Goal: Communication & Community: Answer question/provide support

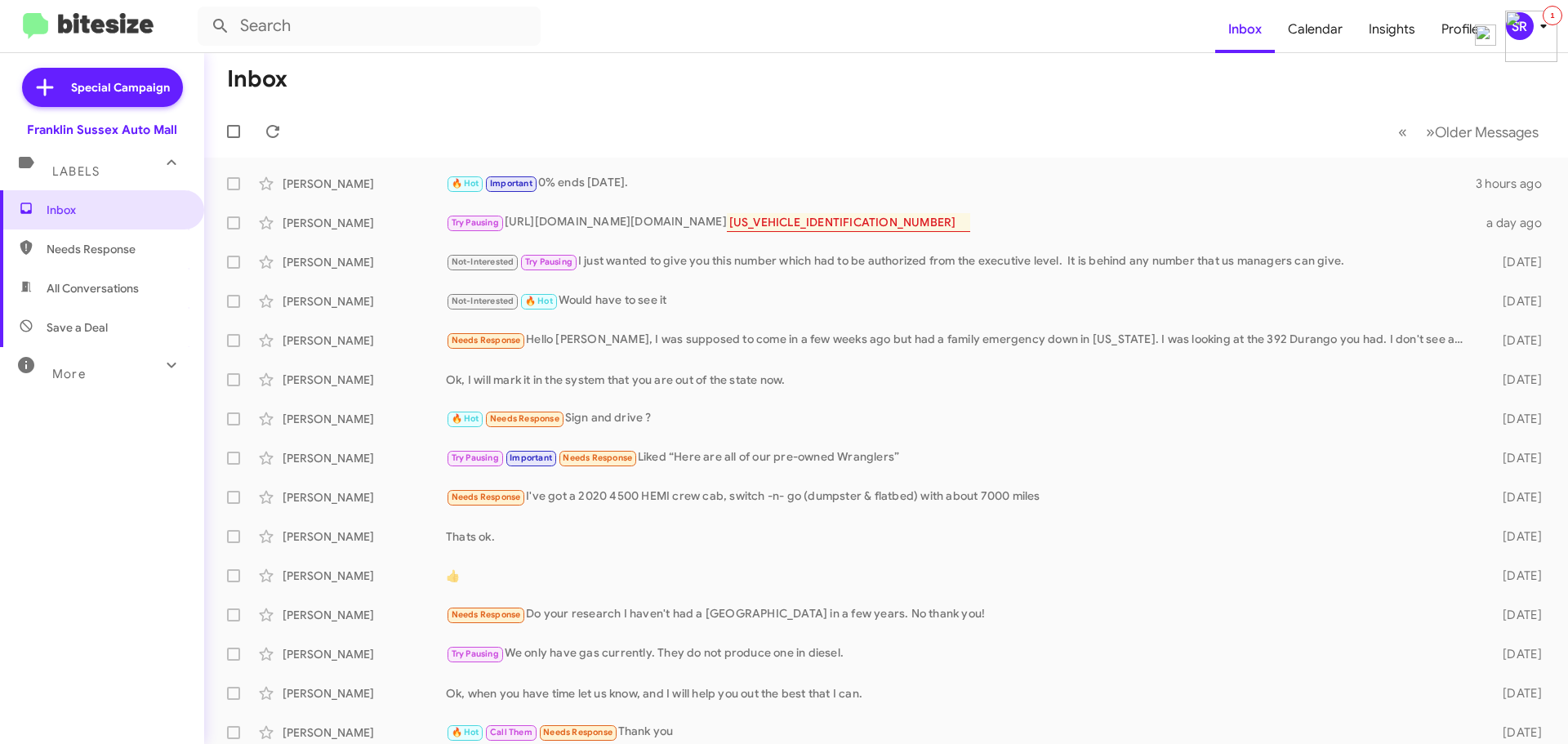
click at [73, 241] on span "Needs Response" at bounding box center [115, 249] width 138 height 16
type input "in:needs-response"
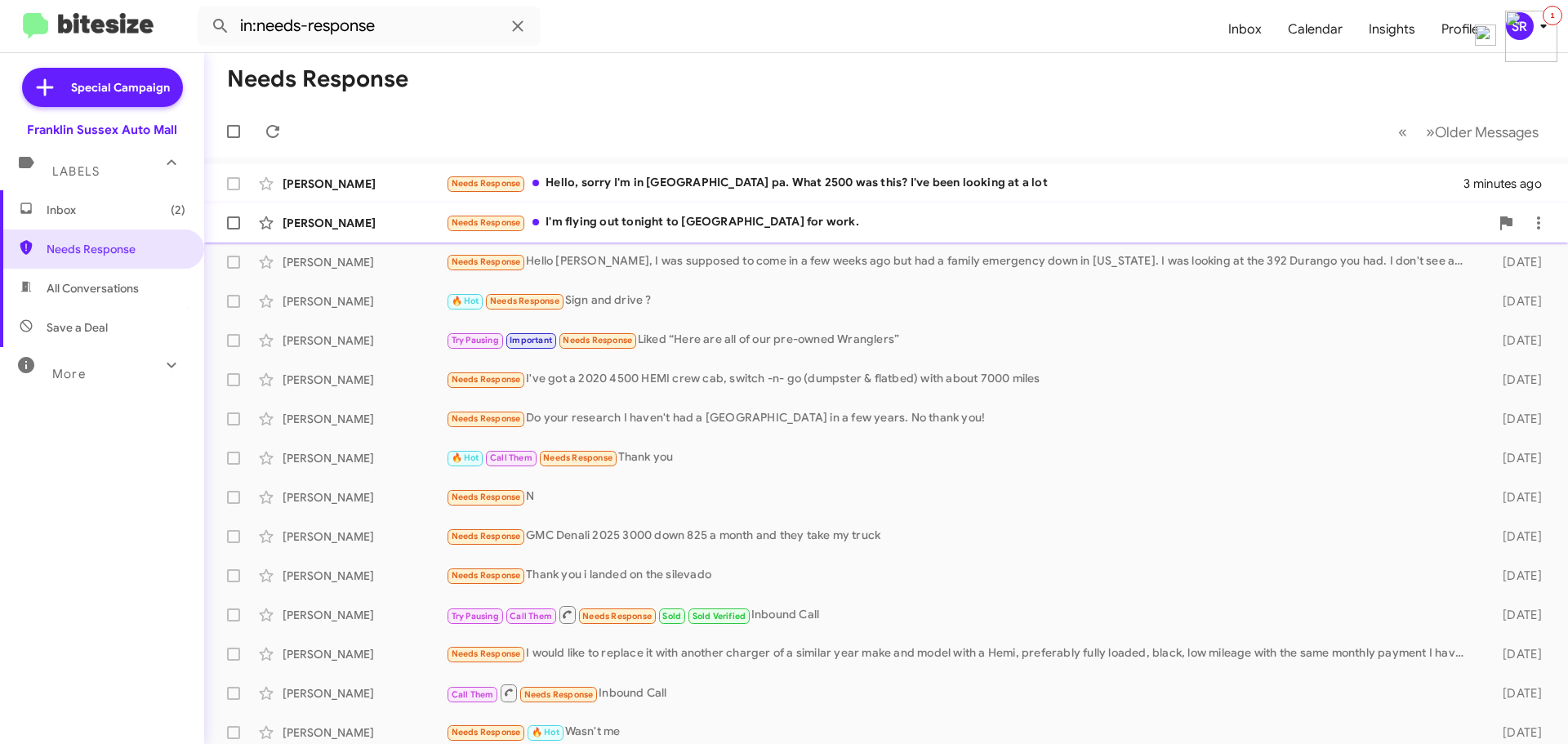
click at [621, 217] on div "Needs Response I'm flying out tonight to [GEOGRAPHIC_DATA] for work." at bounding box center [968, 222] width 1043 height 19
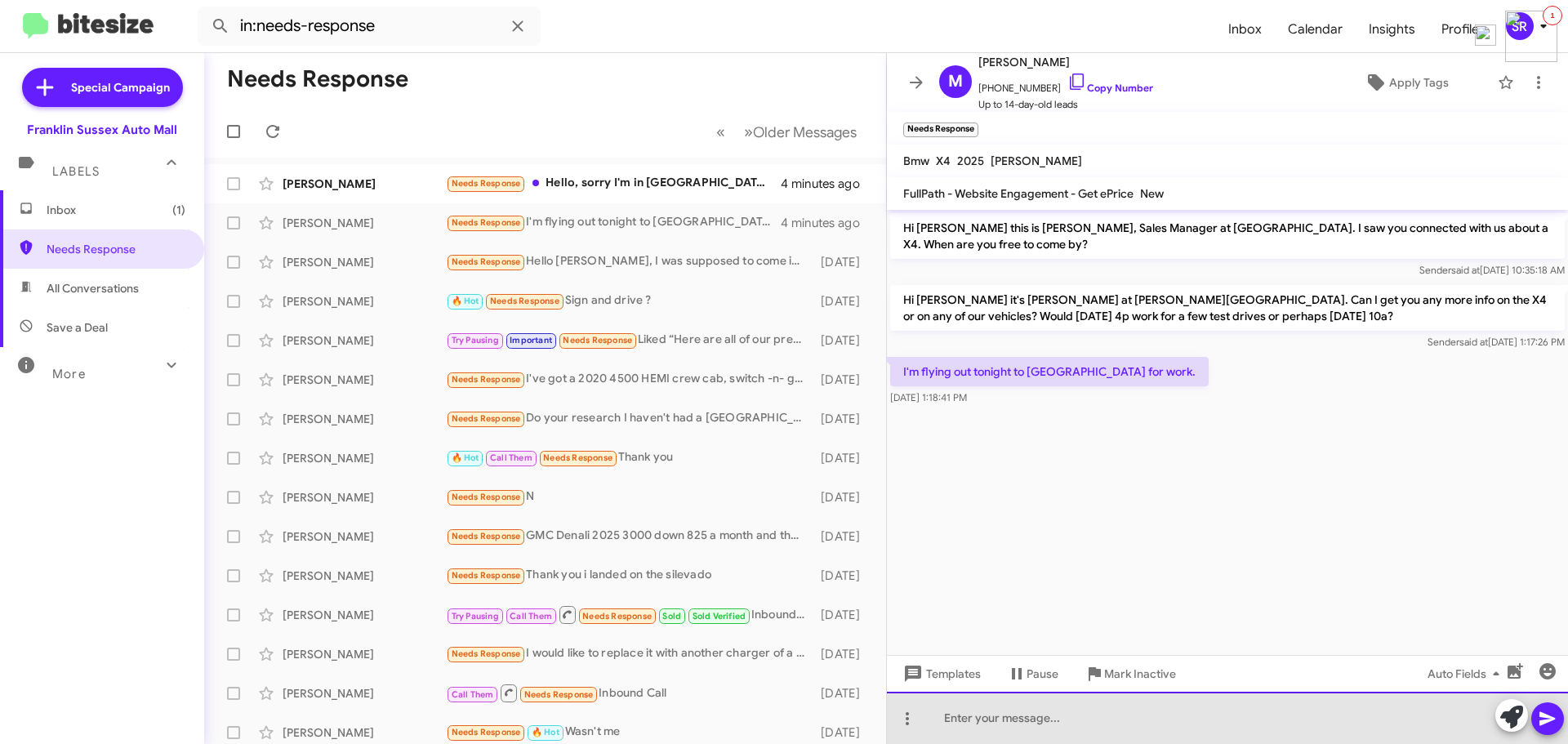
click at [1029, 719] on div at bounding box center [1227, 719] width 681 height 53
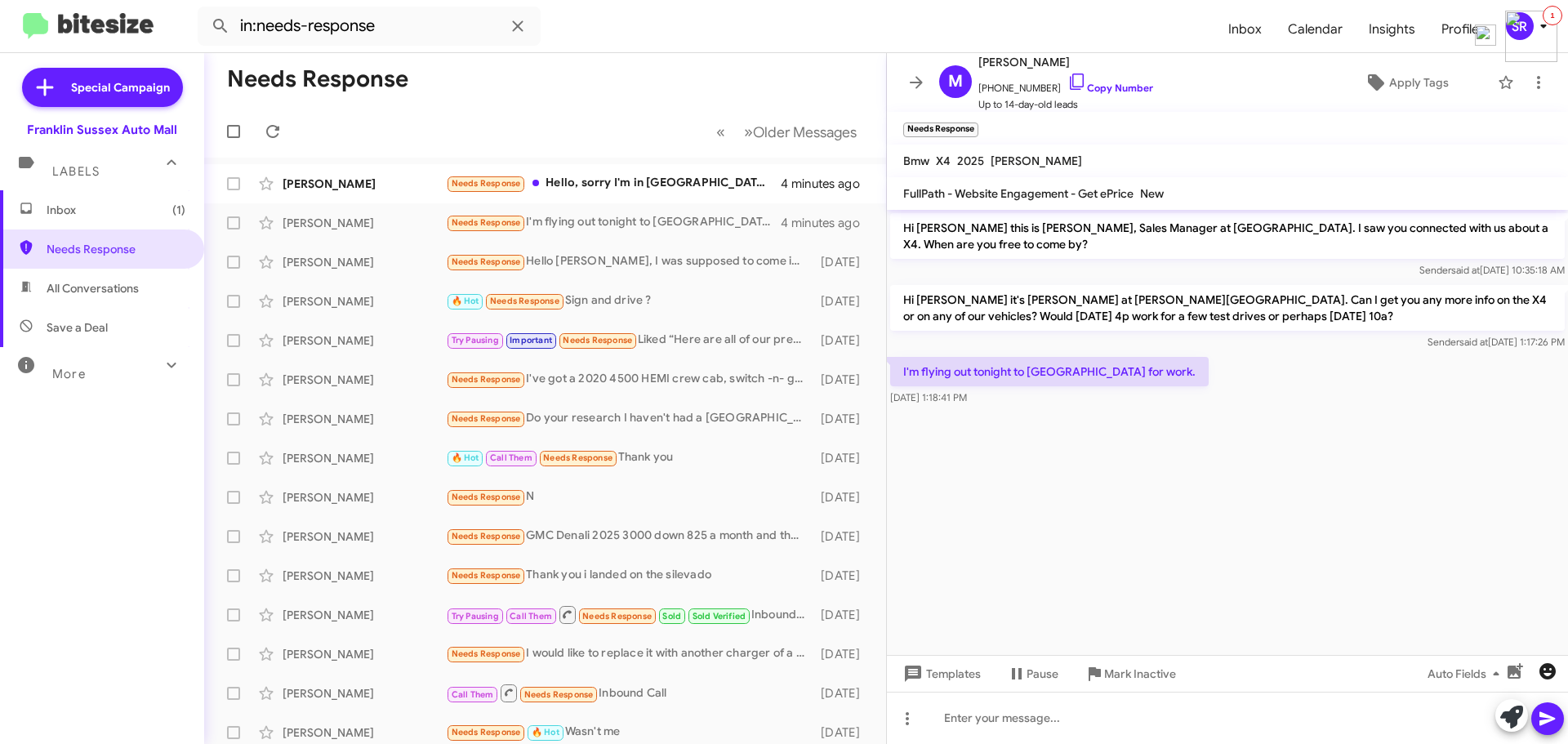
click at [1555, 672] on icon "button" at bounding box center [1547, 671] width 16 height 16
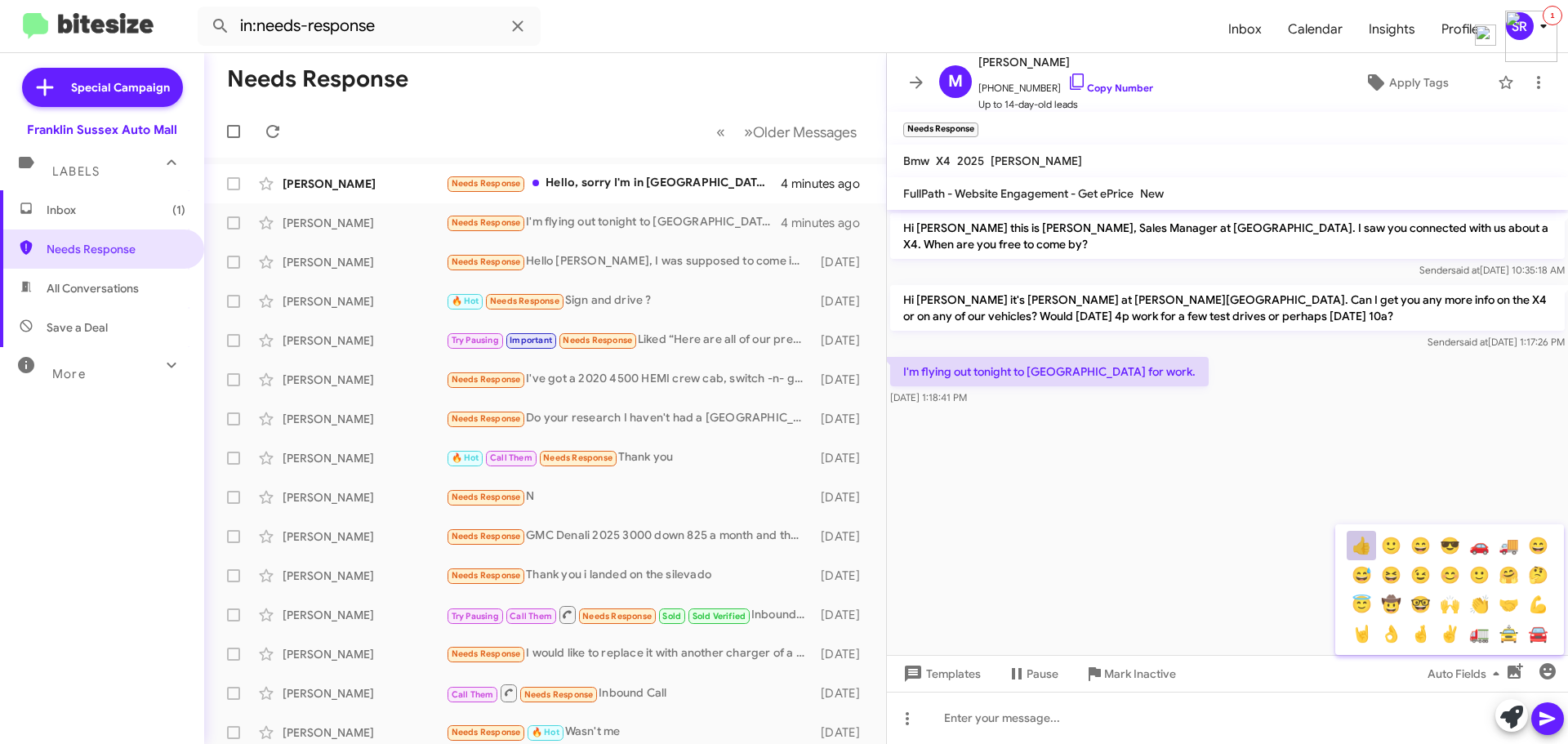
click at [1364, 543] on button "👍" at bounding box center [1361, 545] width 29 height 29
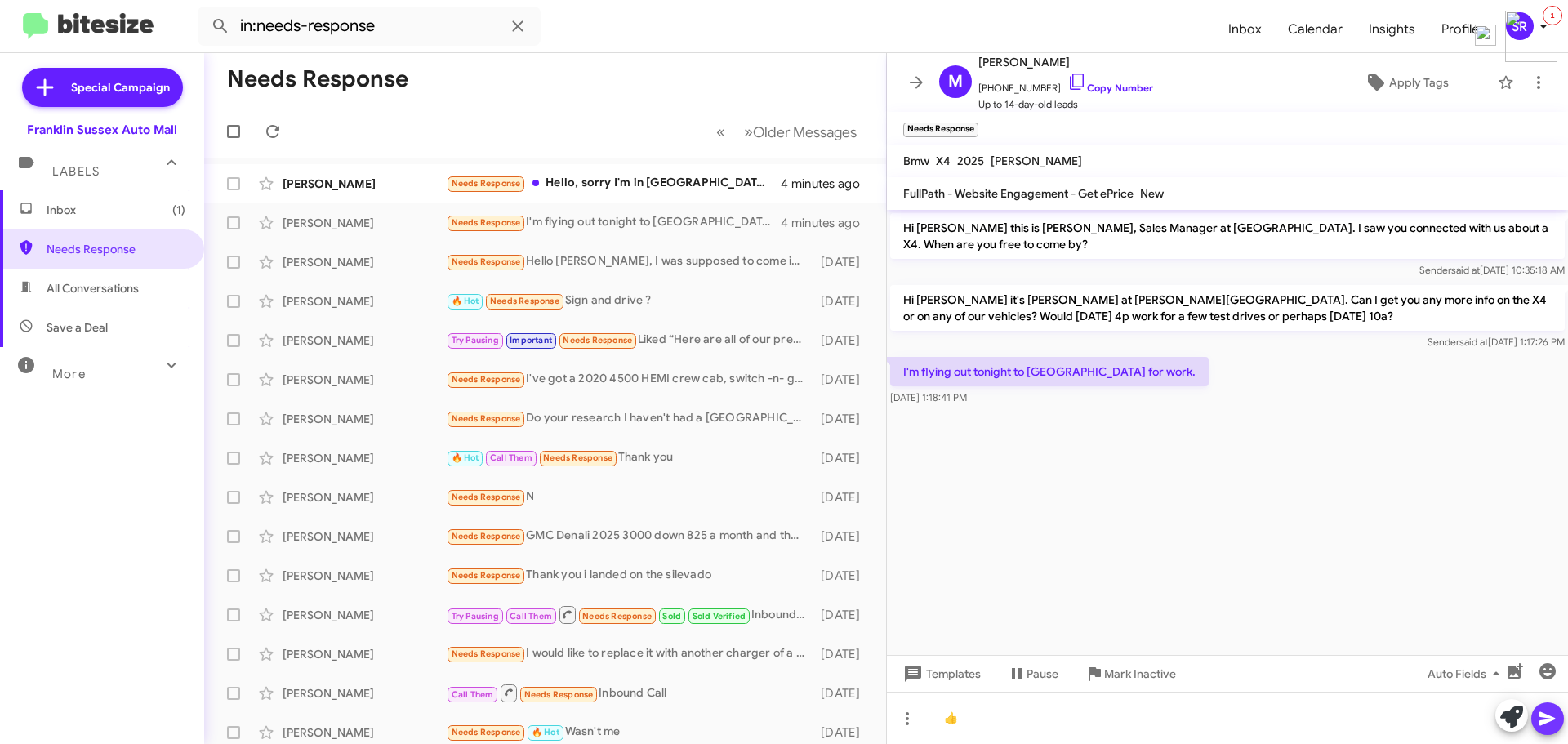
click at [1560, 720] on button at bounding box center [1547, 719] width 33 height 33
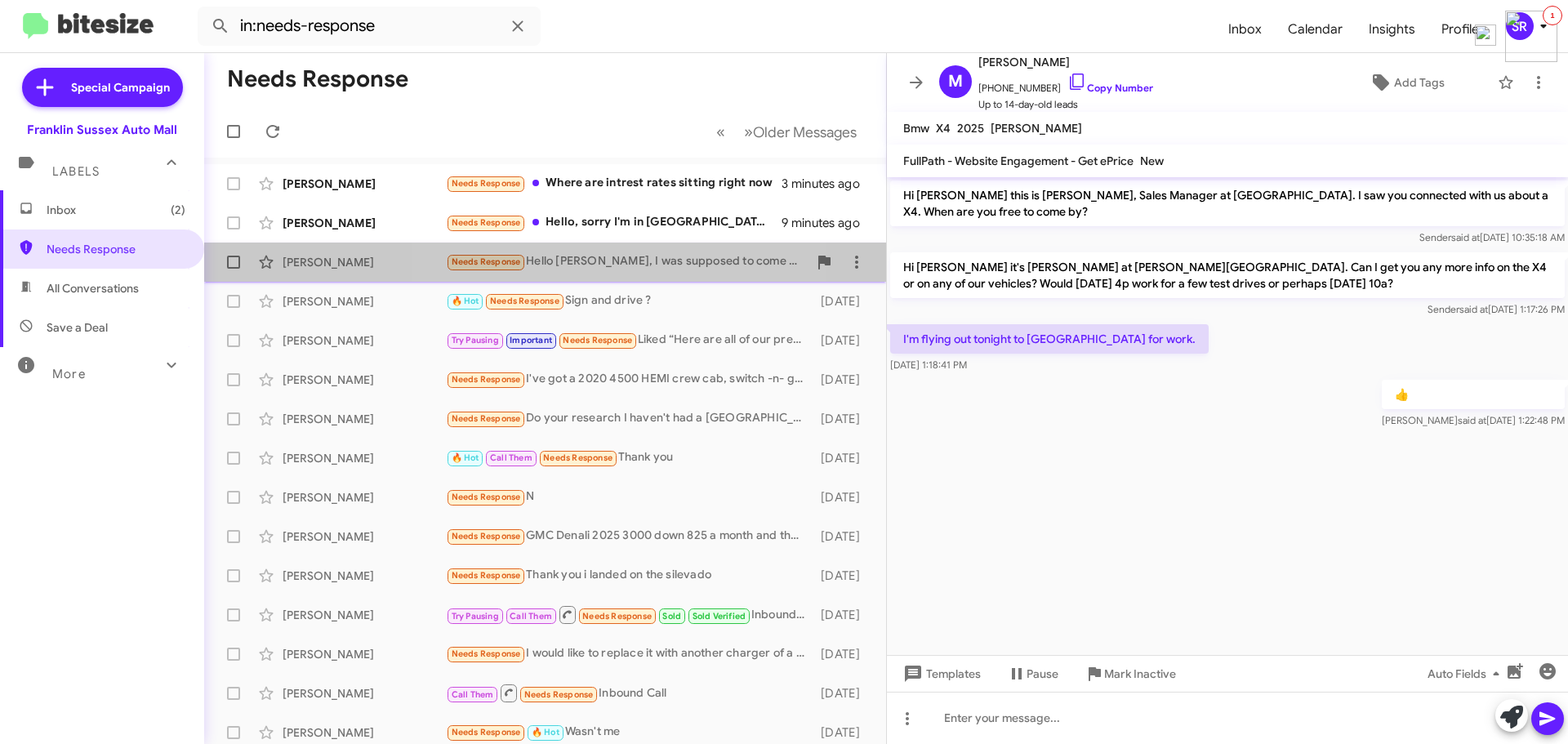
click at [558, 259] on div "Needs Response Hello [PERSON_NAME], I was supposed to come in a few weeks ago b…" at bounding box center [627, 262] width 362 height 19
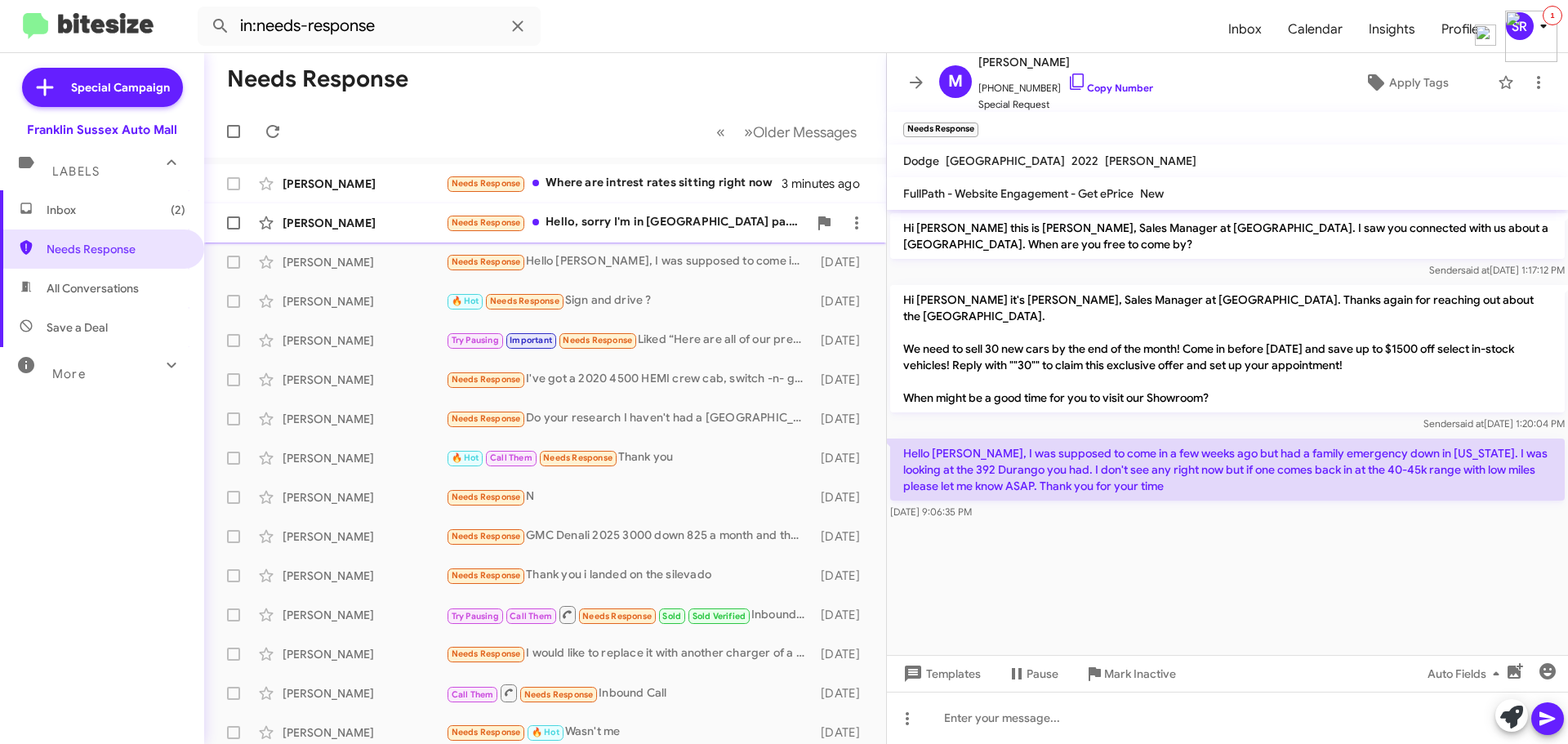
click at [610, 225] on div "Needs Response Hello, sorry I'm in [GEOGRAPHIC_DATA] pa. What 2500 was this? I'…" at bounding box center [627, 222] width 362 height 19
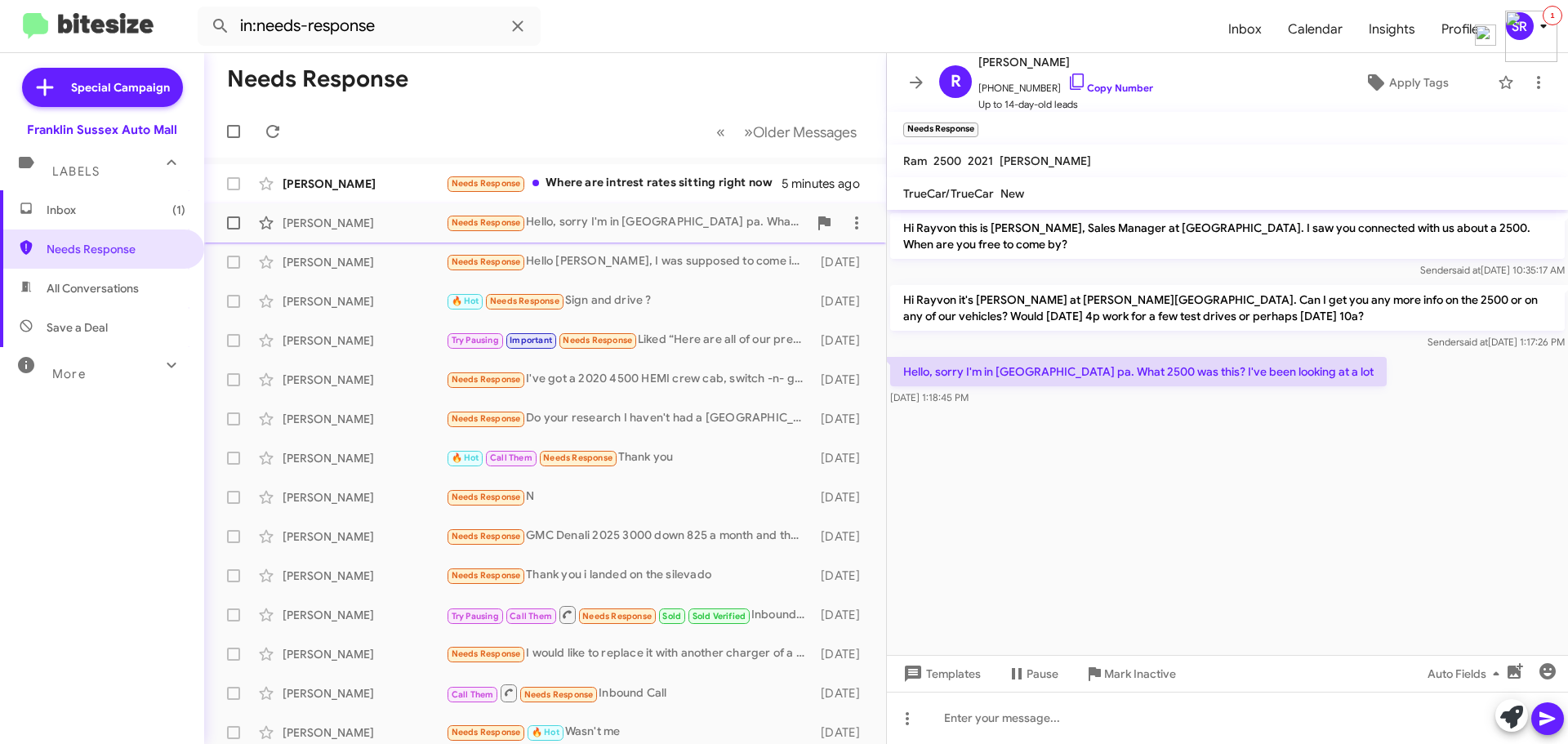
click at [569, 218] on div "Needs Response Hello, sorry I'm in [GEOGRAPHIC_DATA] pa. What 2500 was this? I'…" at bounding box center [627, 222] width 362 height 19
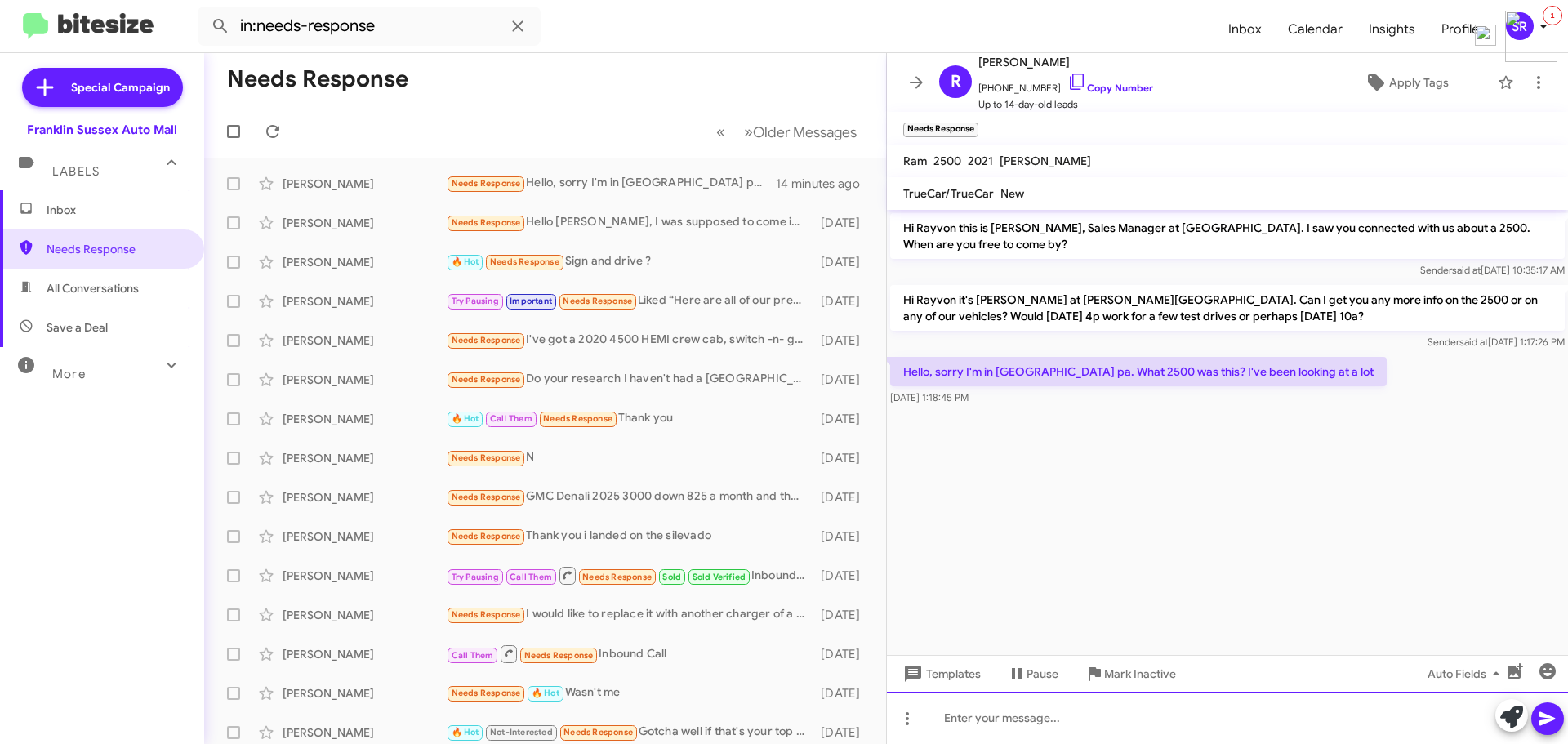
click at [948, 706] on div at bounding box center [1227, 719] width 681 height 53
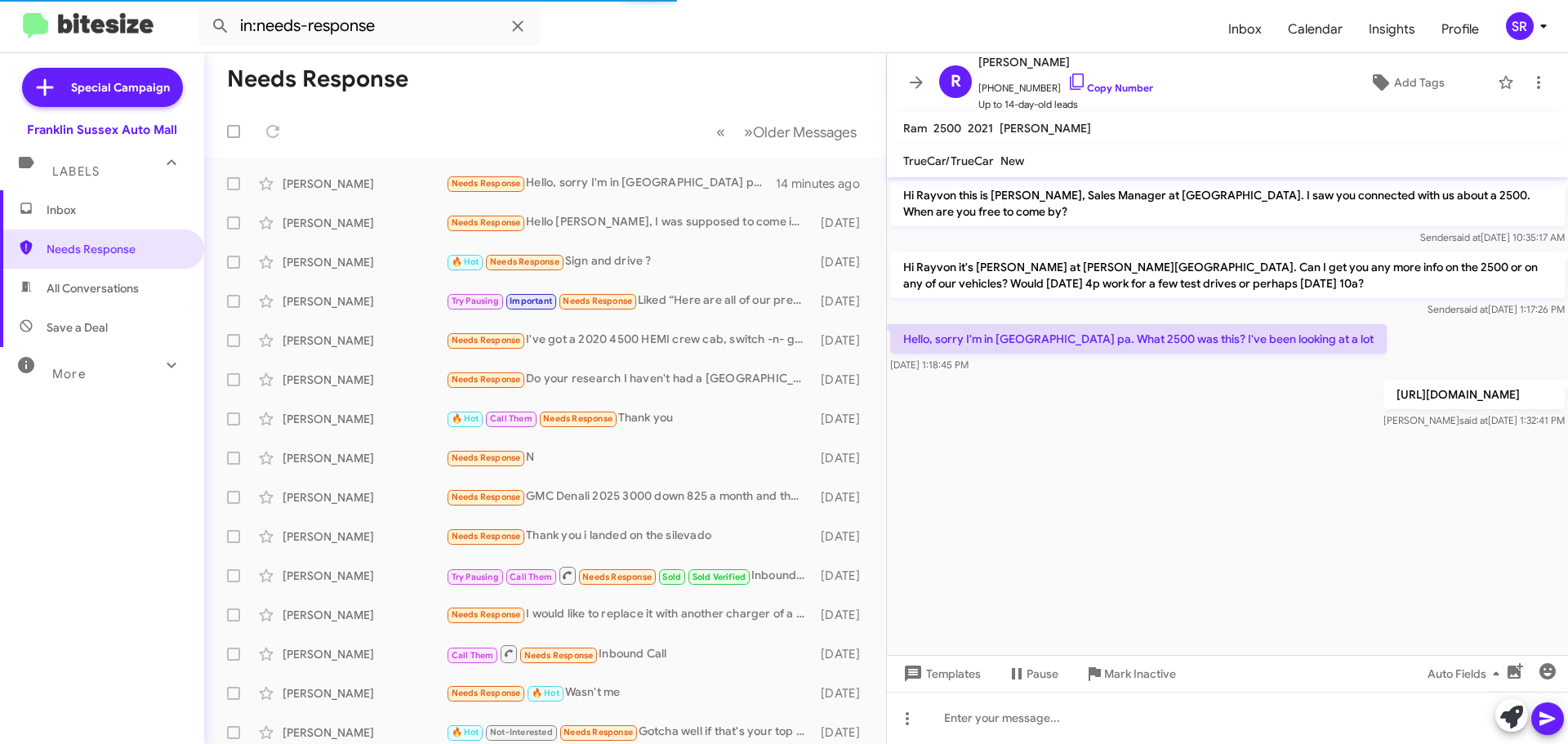
click at [103, 206] on span "Inbox" at bounding box center [115, 209] width 138 height 16
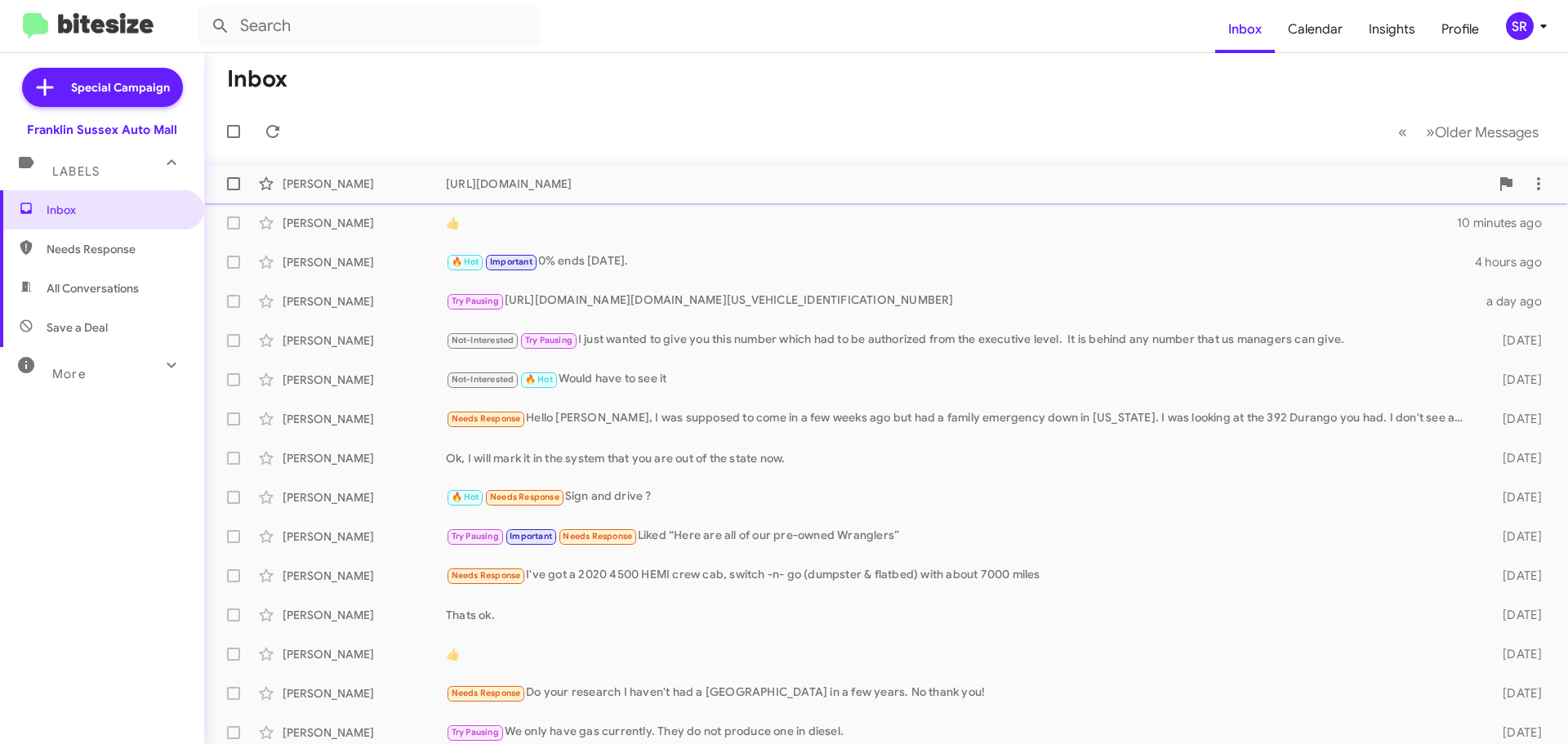
click at [486, 175] on div "[PERSON_NAME] [URL][DOMAIN_NAME] a few seconds ago" at bounding box center [886, 184] width 1338 height 33
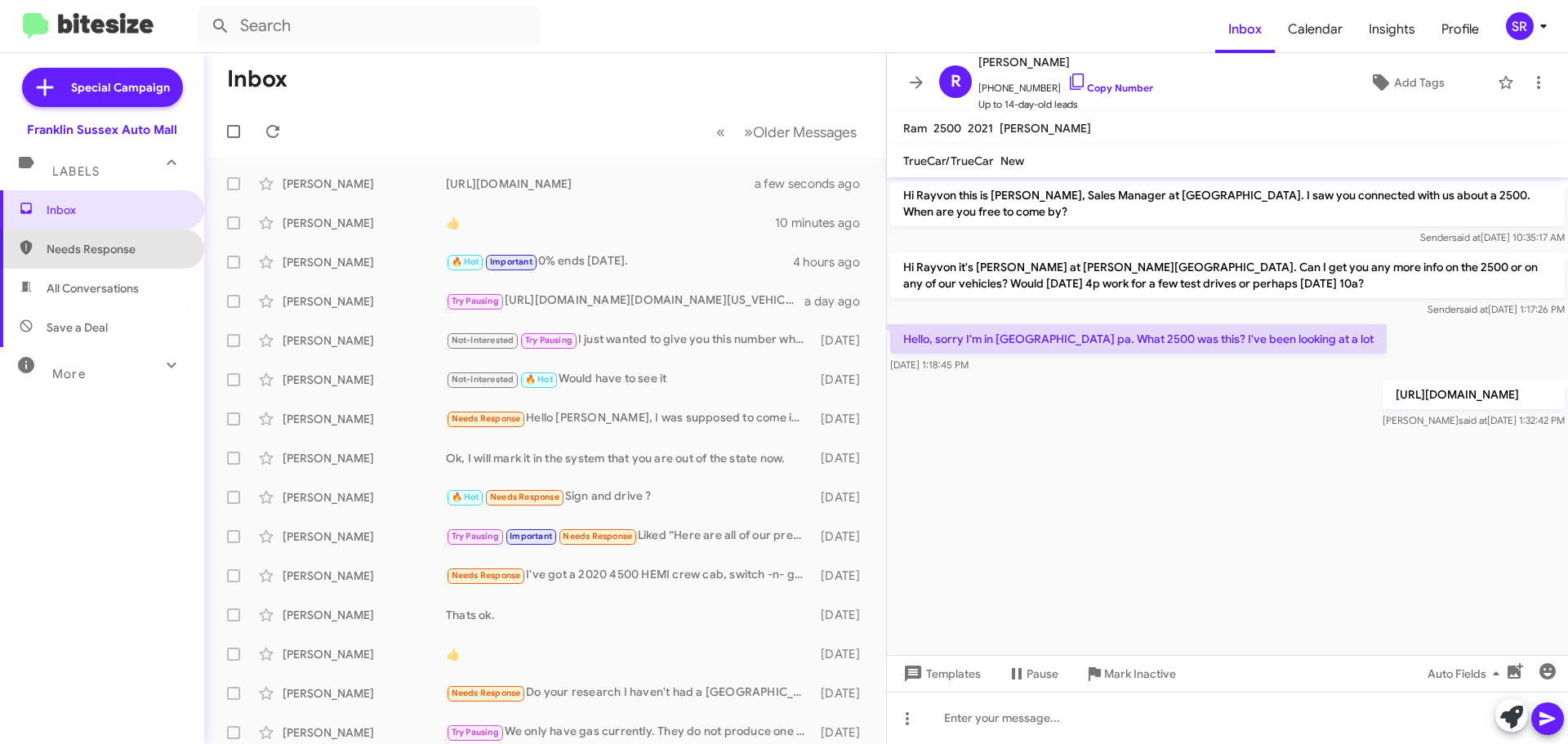
click at [129, 245] on span "Needs Response" at bounding box center [115, 249] width 138 height 16
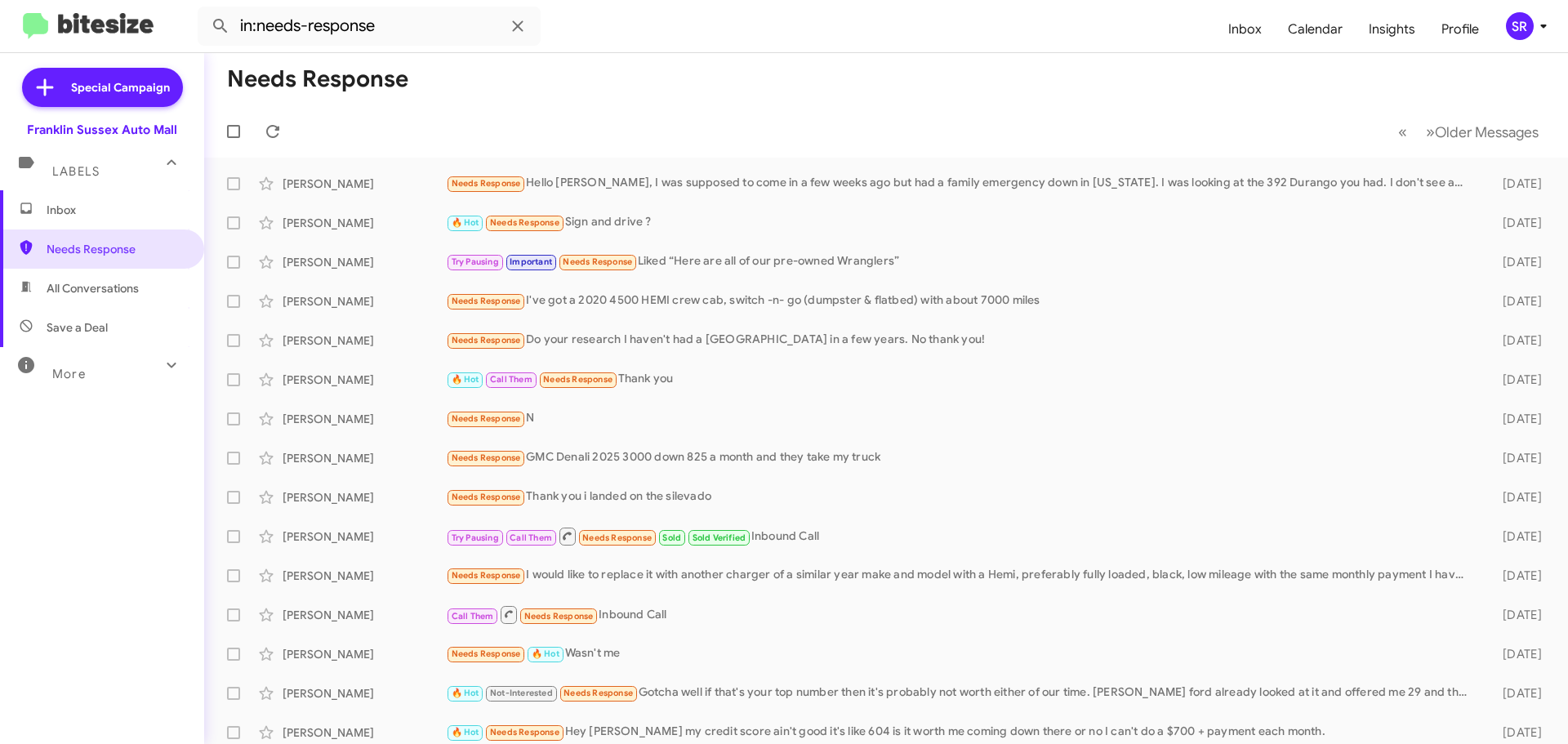
click at [107, 283] on span "All Conversations" at bounding box center [92, 287] width 92 height 16
type input "in:all-conversations"
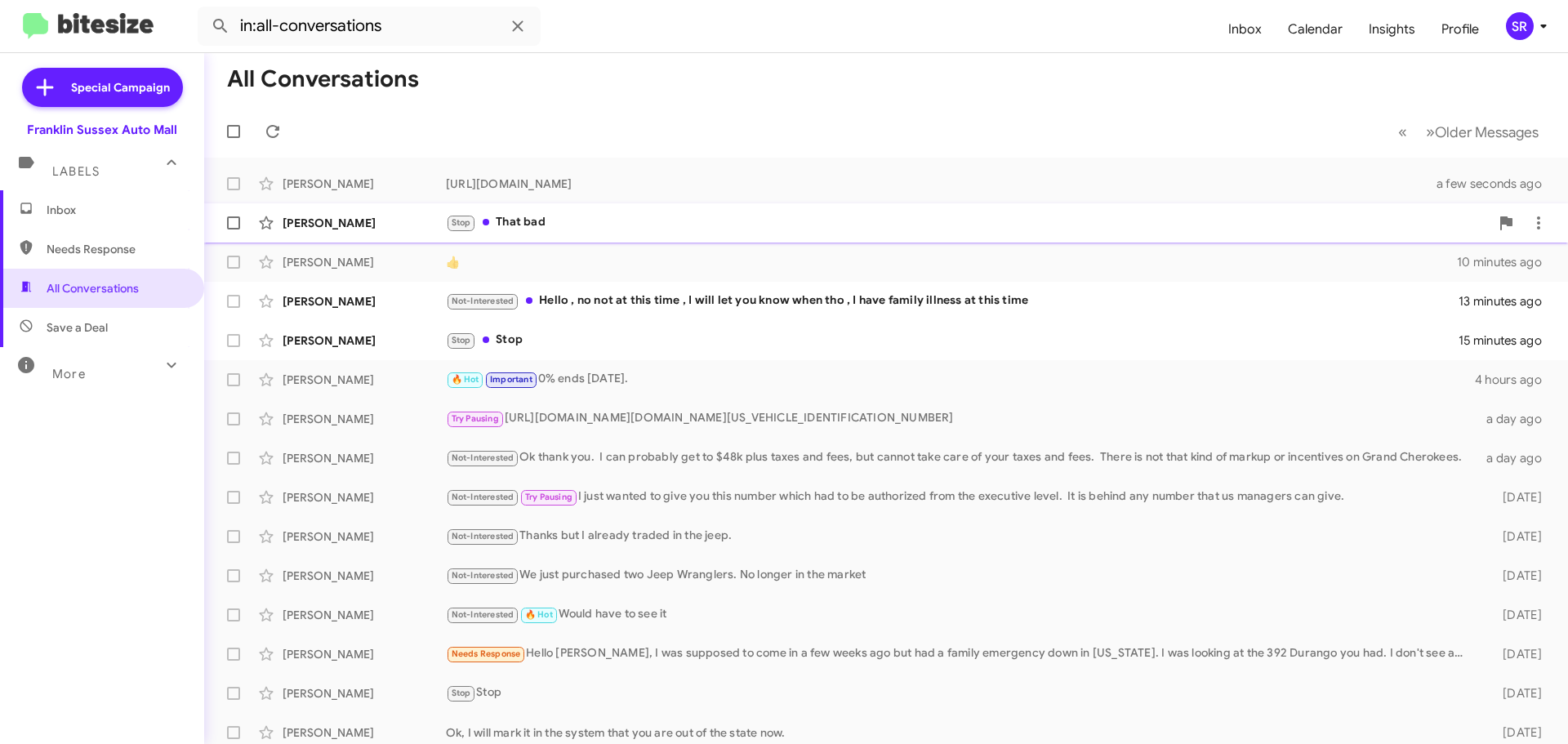
click at [532, 223] on div "Stop That bad" at bounding box center [968, 222] width 1043 height 19
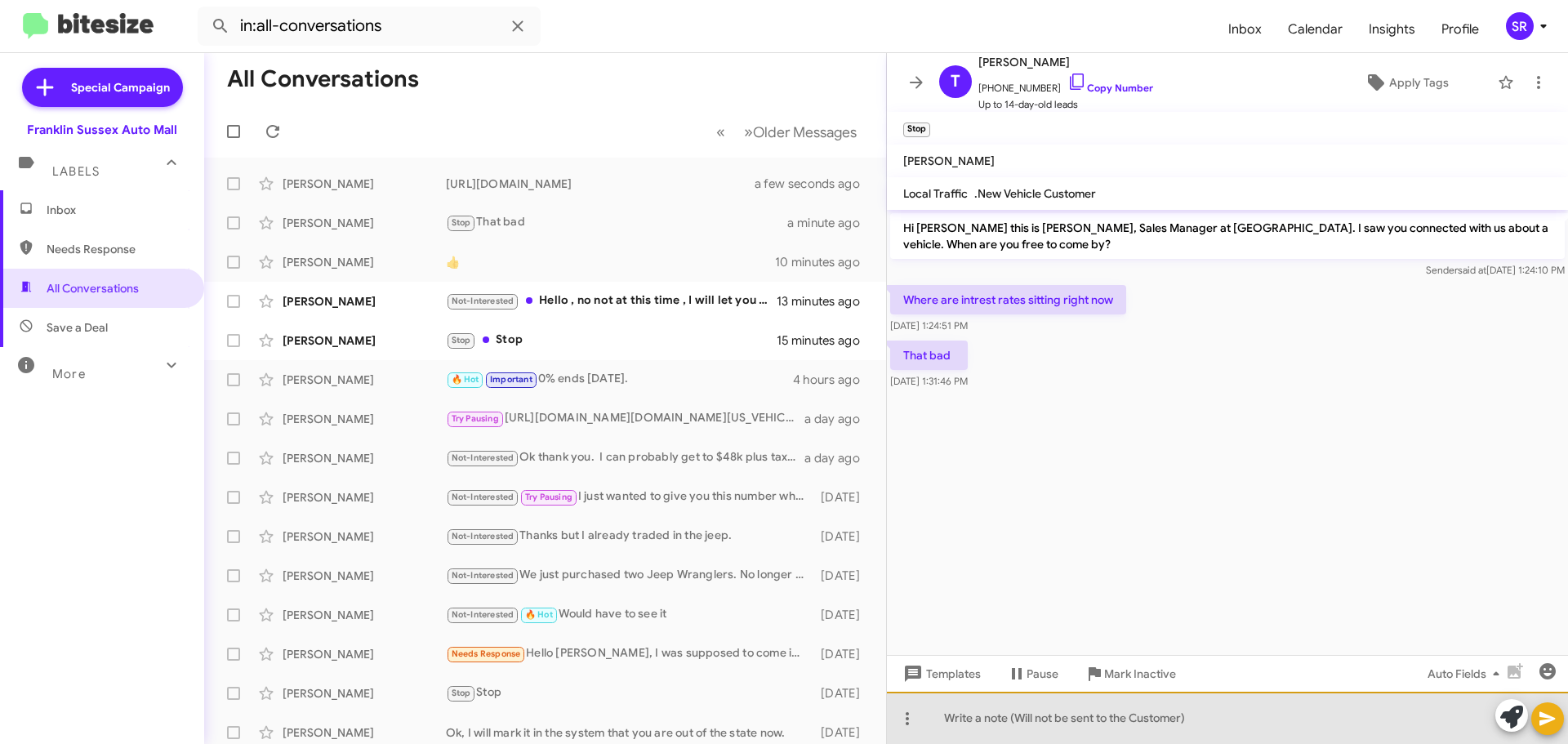
click at [995, 717] on div at bounding box center [1227, 719] width 681 height 53
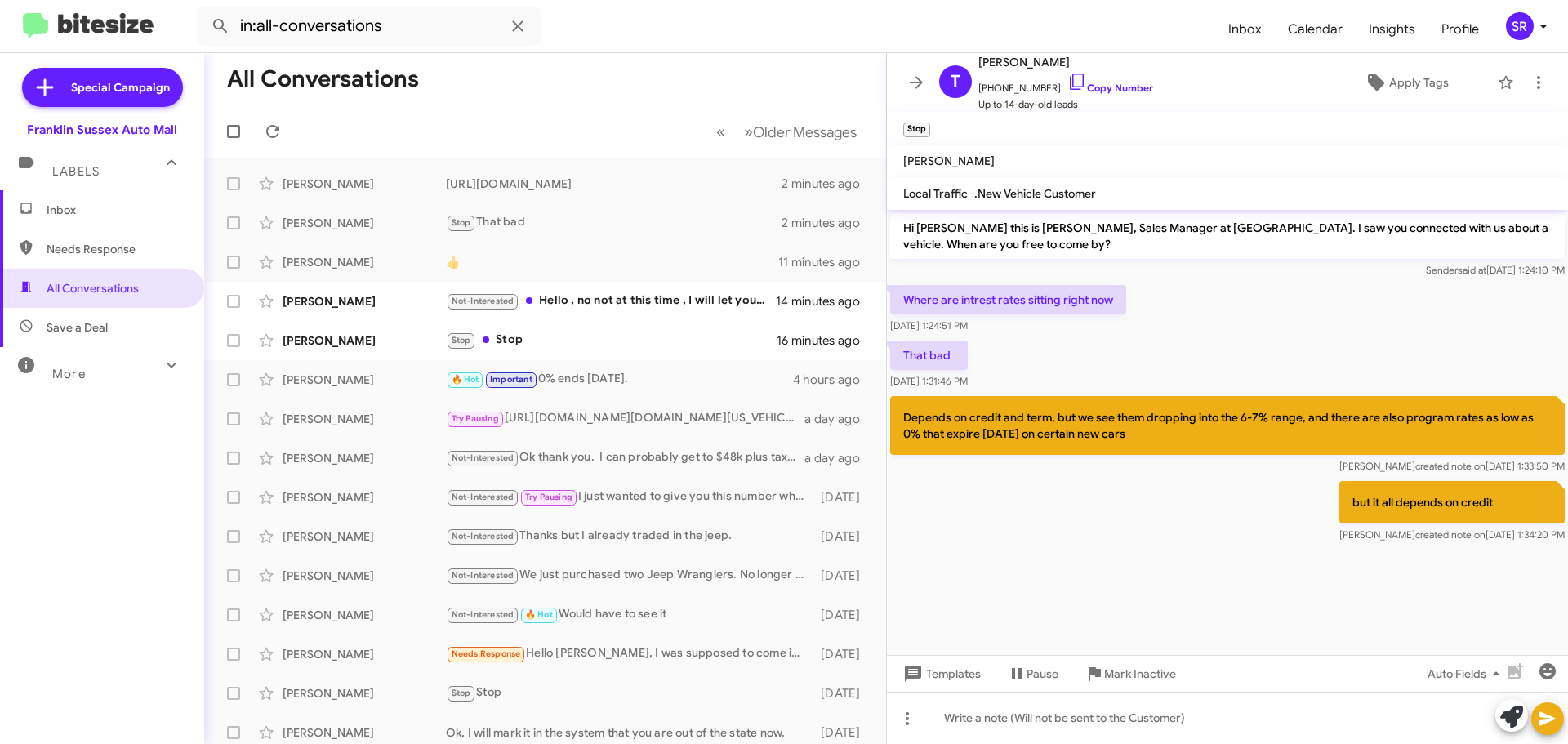
click at [915, 132] on small "Stop" at bounding box center [916, 130] width 27 height 15
click at [638, 300] on div "Not-Interested Hello , no not at this time , I will let you know when tho , I h…" at bounding box center [627, 301] width 362 height 19
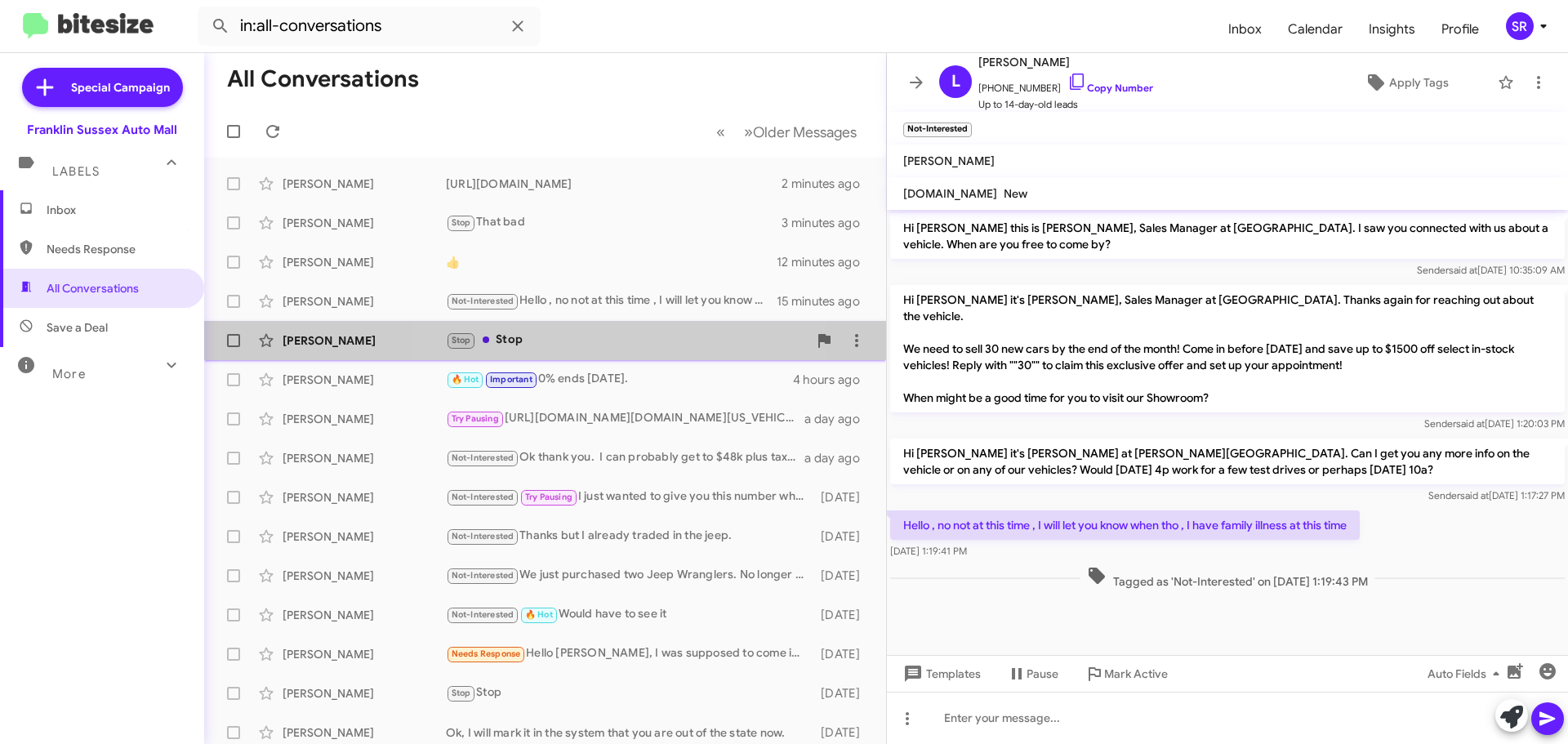
click at [590, 323] on span "[PERSON_NAME] Stop Stop 16 minutes ago" at bounding box center [545, 341] width 682 height 40
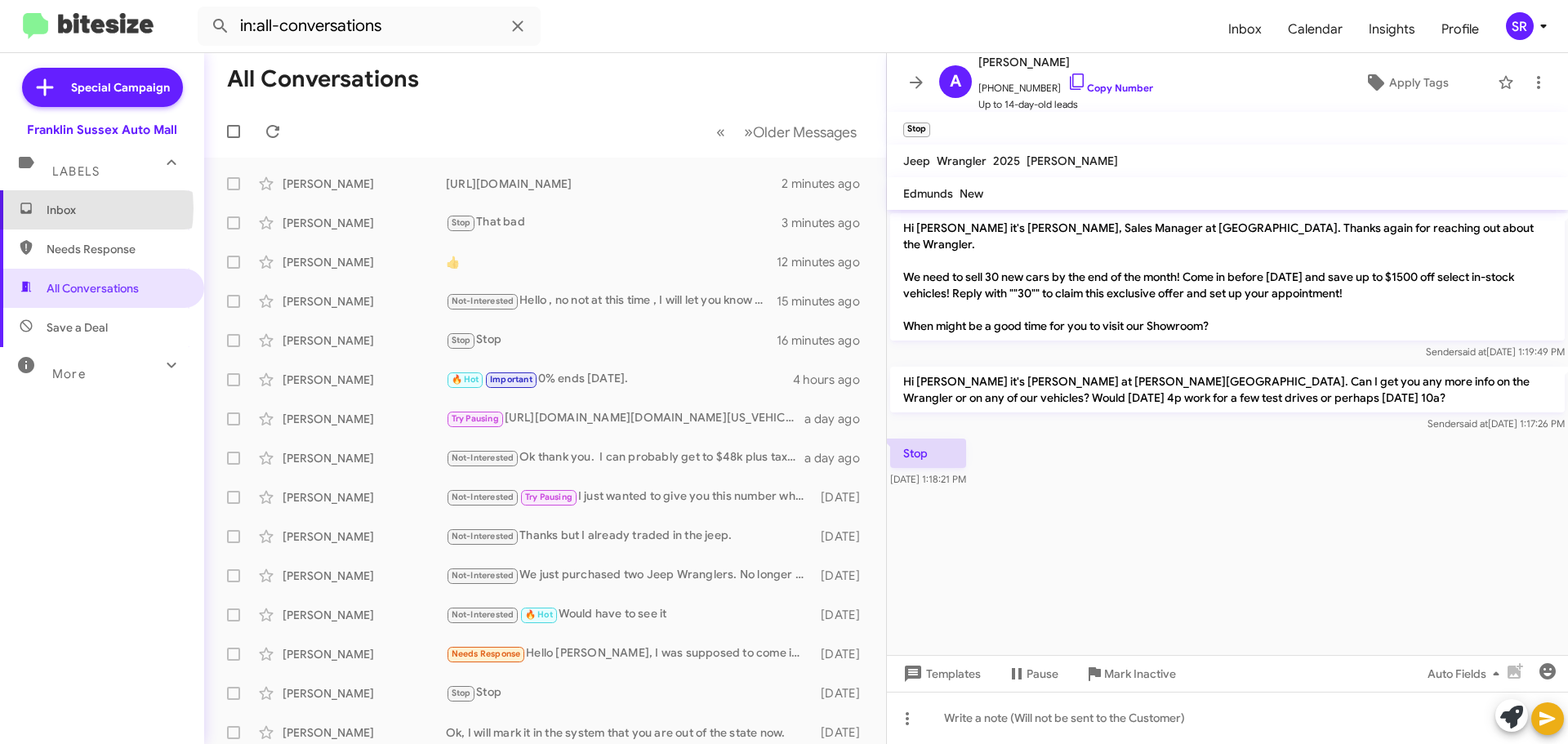
click at [58, 208] on span "Inbox" at bounding box center [115, 209] width 138 height 16
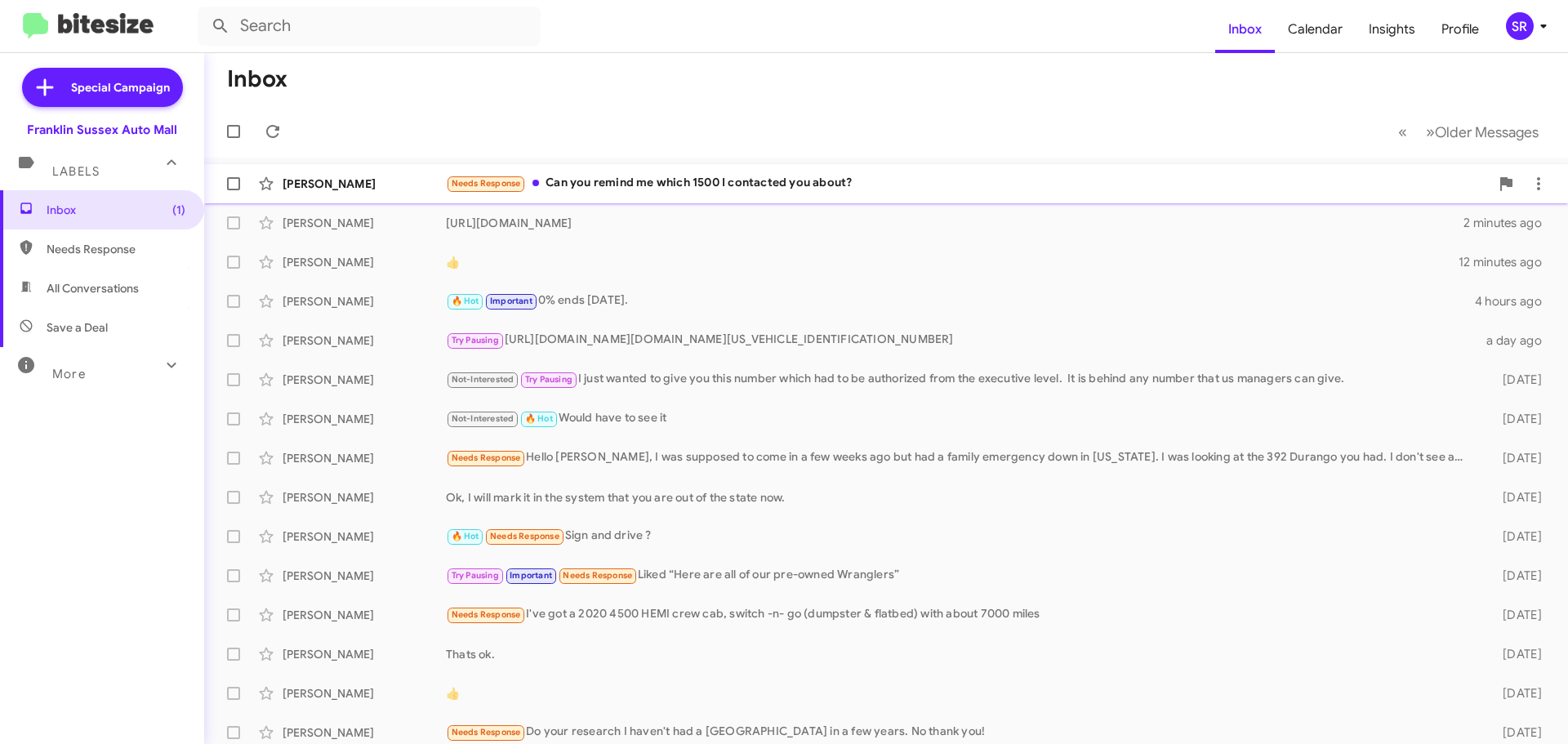
click at [659, 186] on div "Needs Response Can you remind me which 1500 I contacted you about?" at bounding box center [968, 184] width 1043 height 19
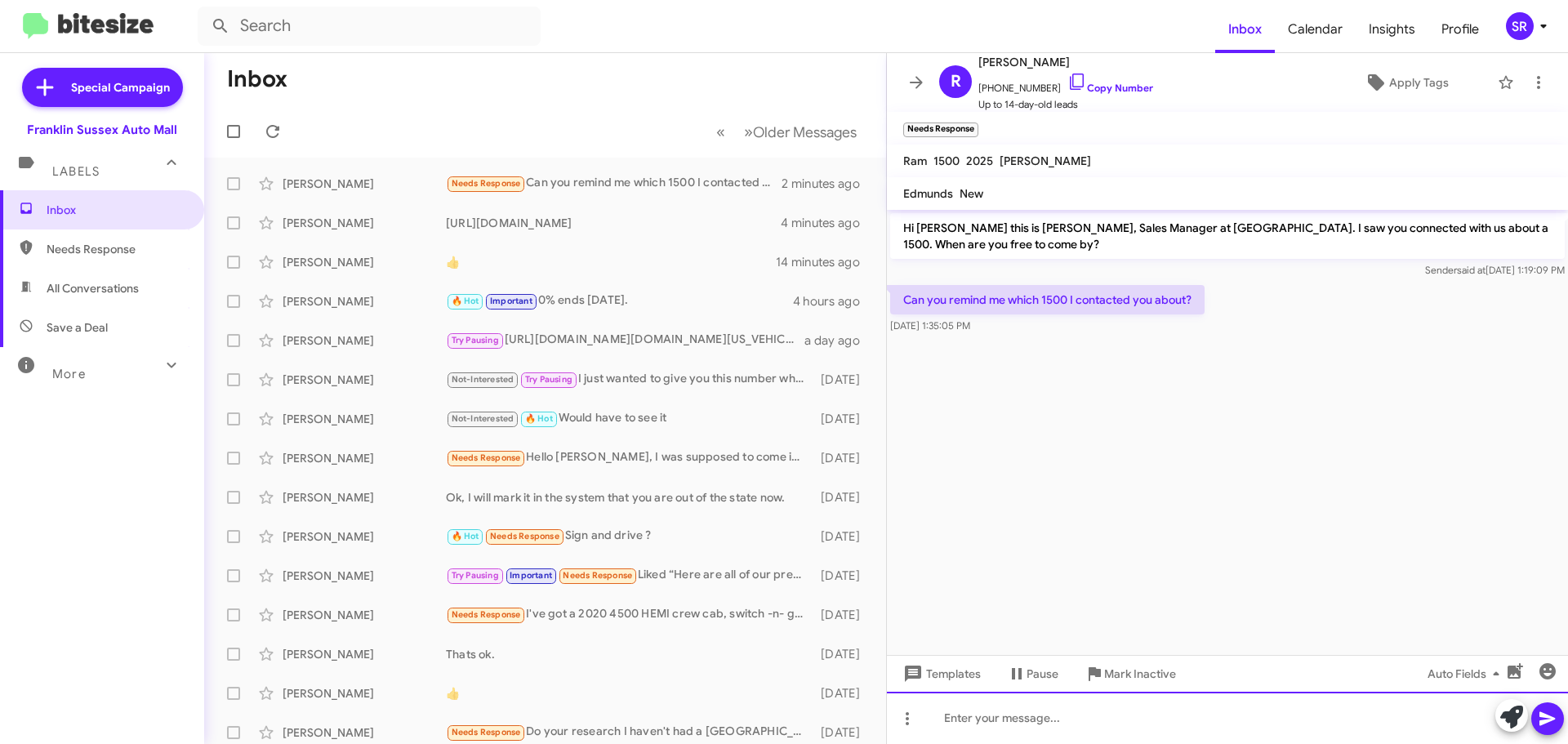
click at [994, 710] on div at bounding box center [1227, 719] width 681 height 53
paste div
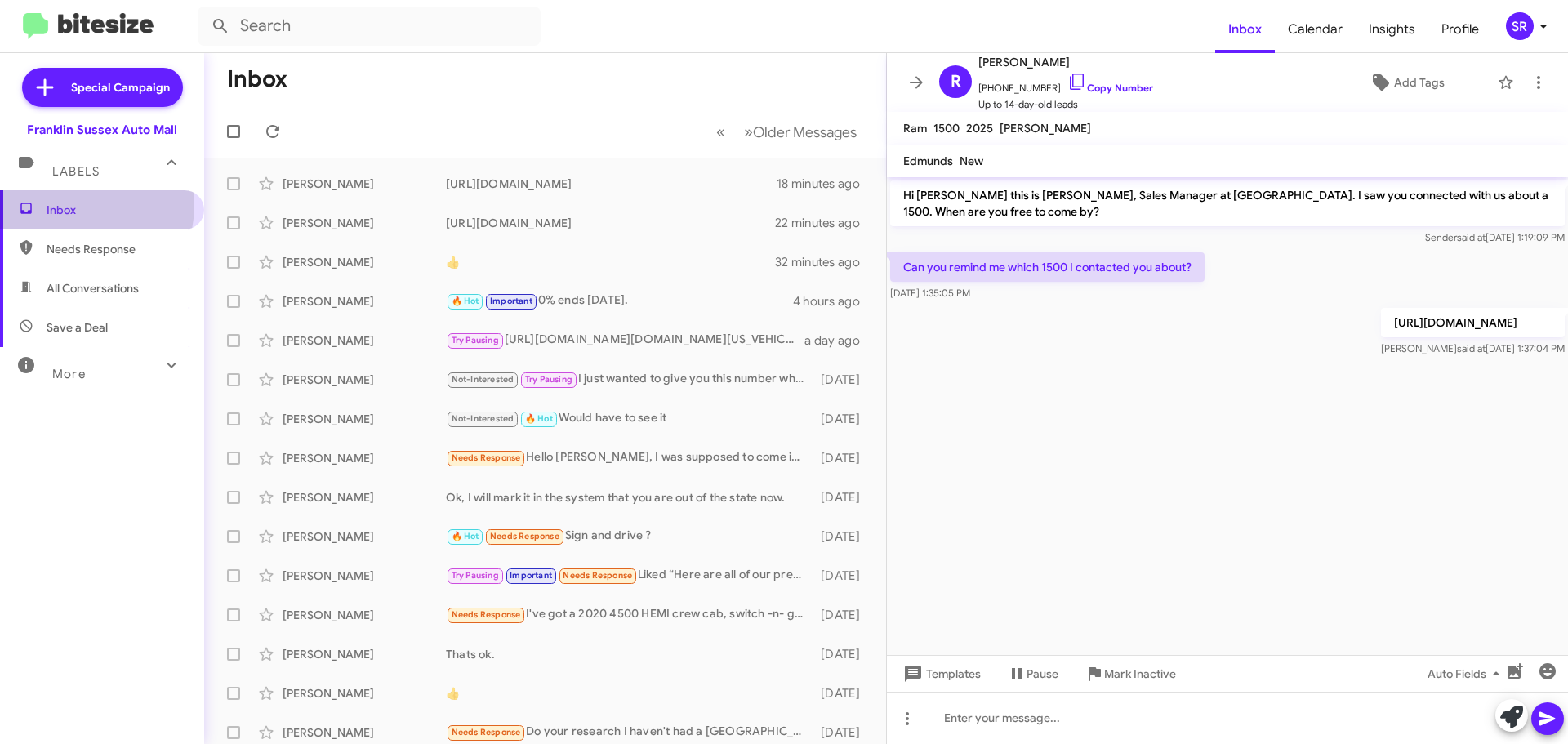
click at [43, 203] on span "Inbox" at bounding box center [102, 210] width 204 height 40
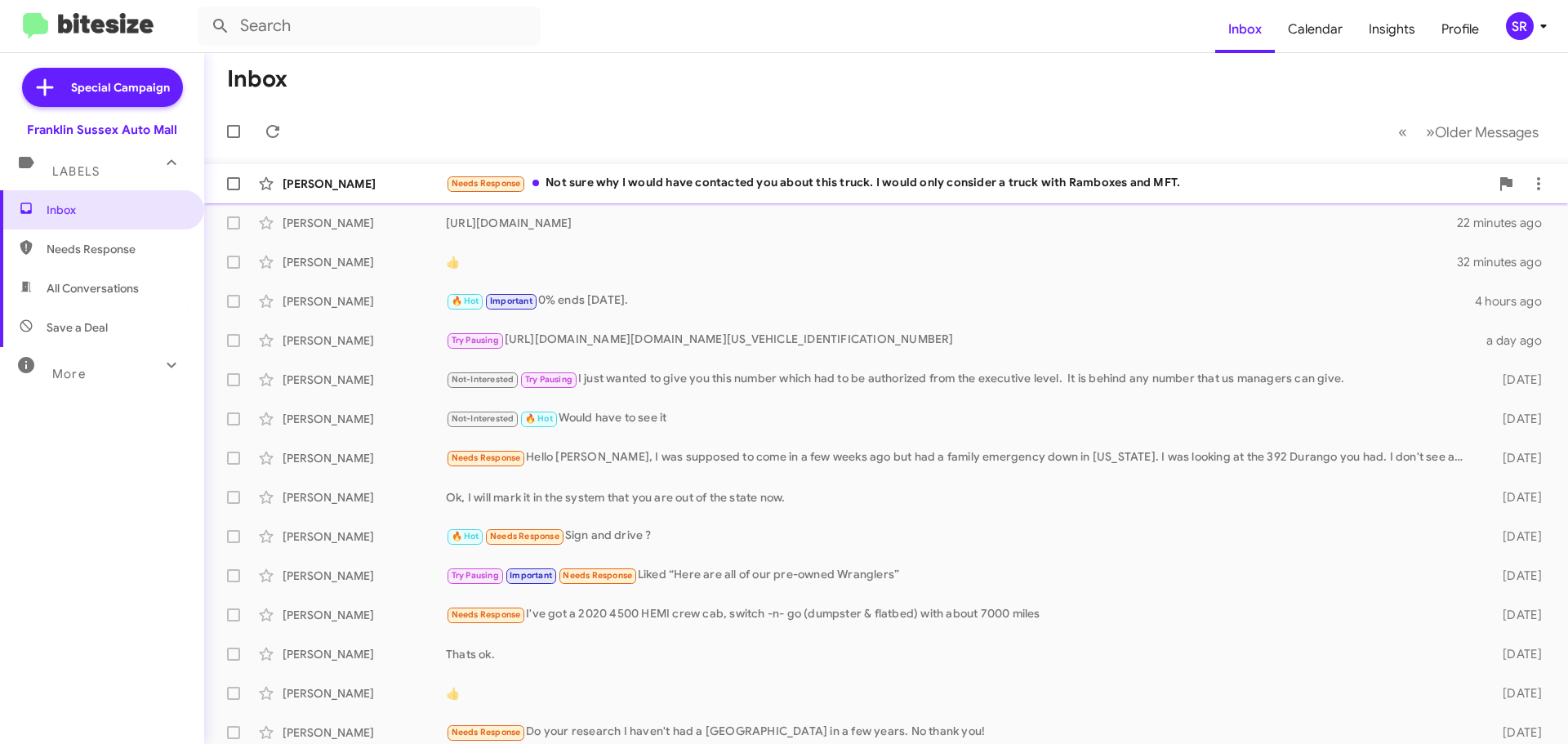
click at [604, 179] on div "Needs Response Not sure why I would have contacted you about this truck. I woul…" at bounding box center [968, 184] width 1043 height 19
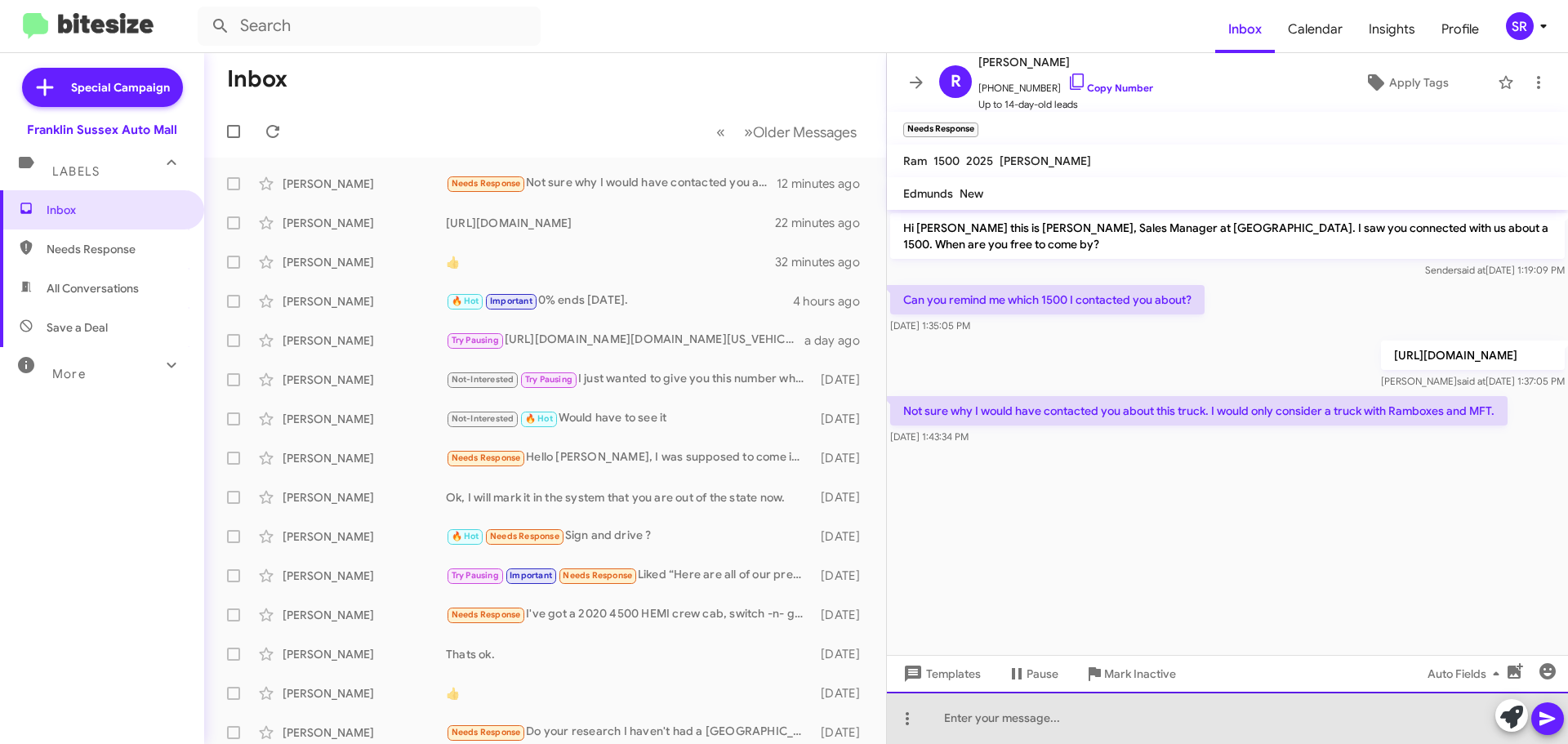
click at [976, 721] on div at bounding box center [1227, 719] width 681 height 53
click at [1047, 716] on div "Let me look around, that is the one attached to your inquiry." at bounding box center [1227, 719] width 681 height 53
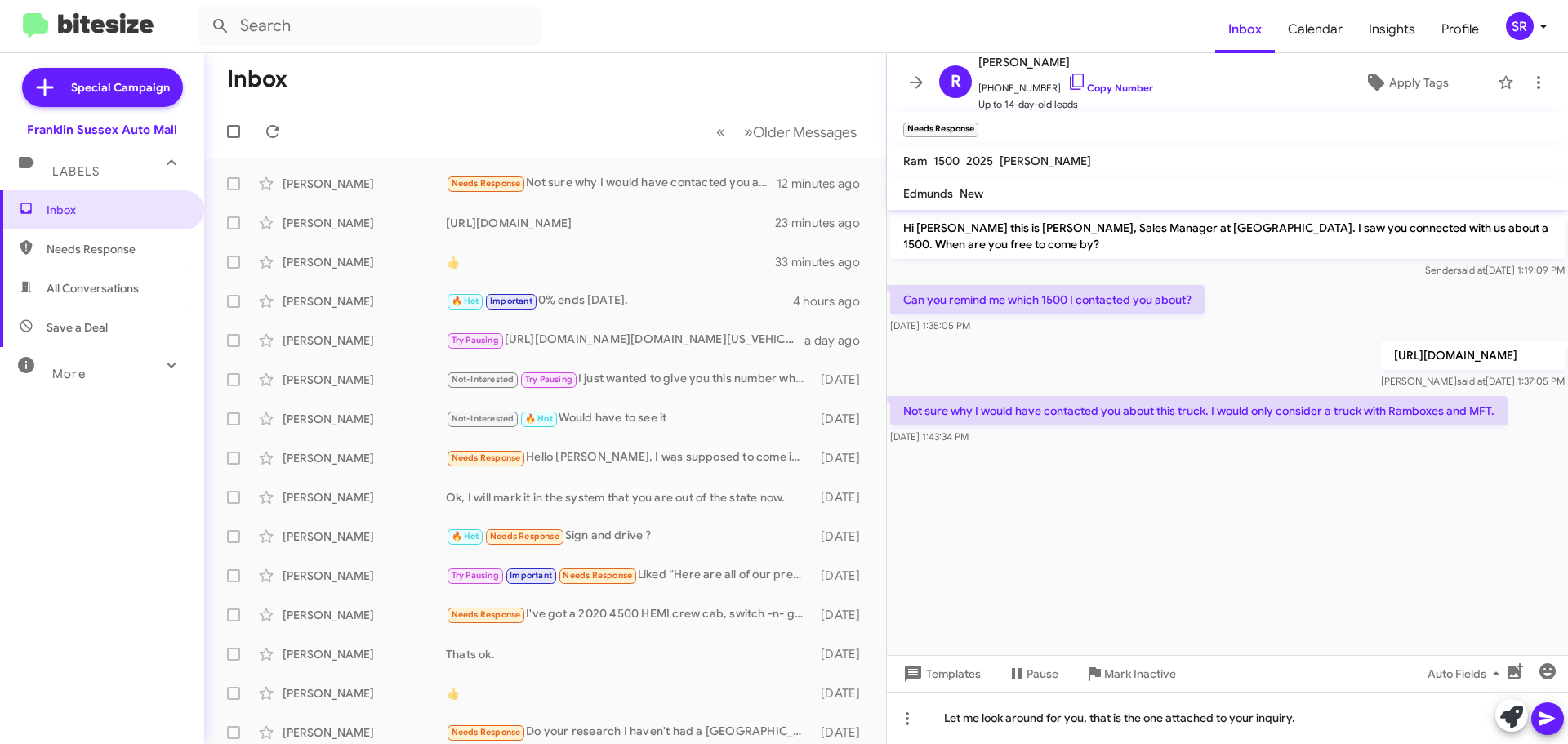
click at [1552, 732] on span at bounding box center [1547, 719] width 20 height 33
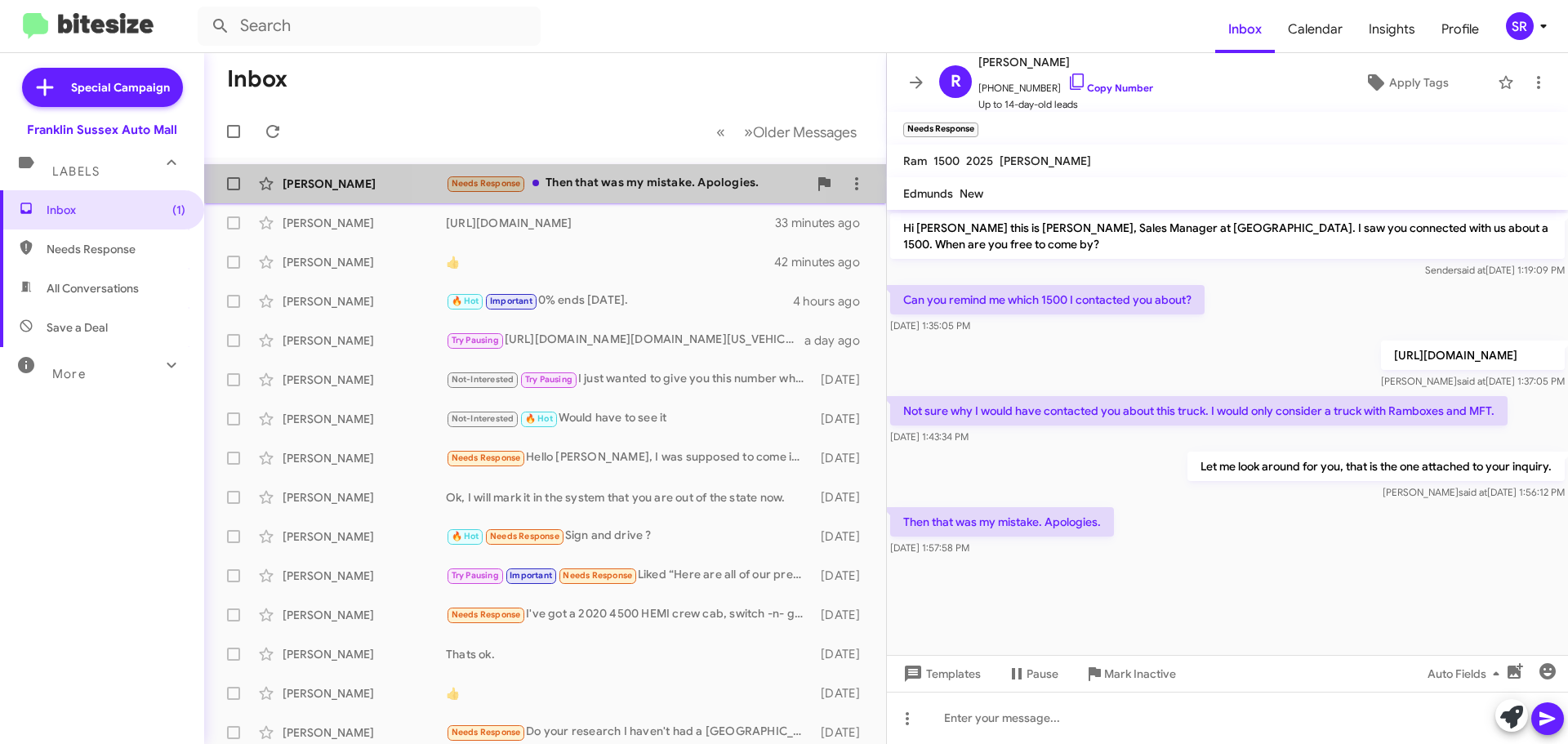
click at [627, 176] on div "Needs Response Then that was my mistake. Apologies." at bounding box center [627, 184] width 362 height 19
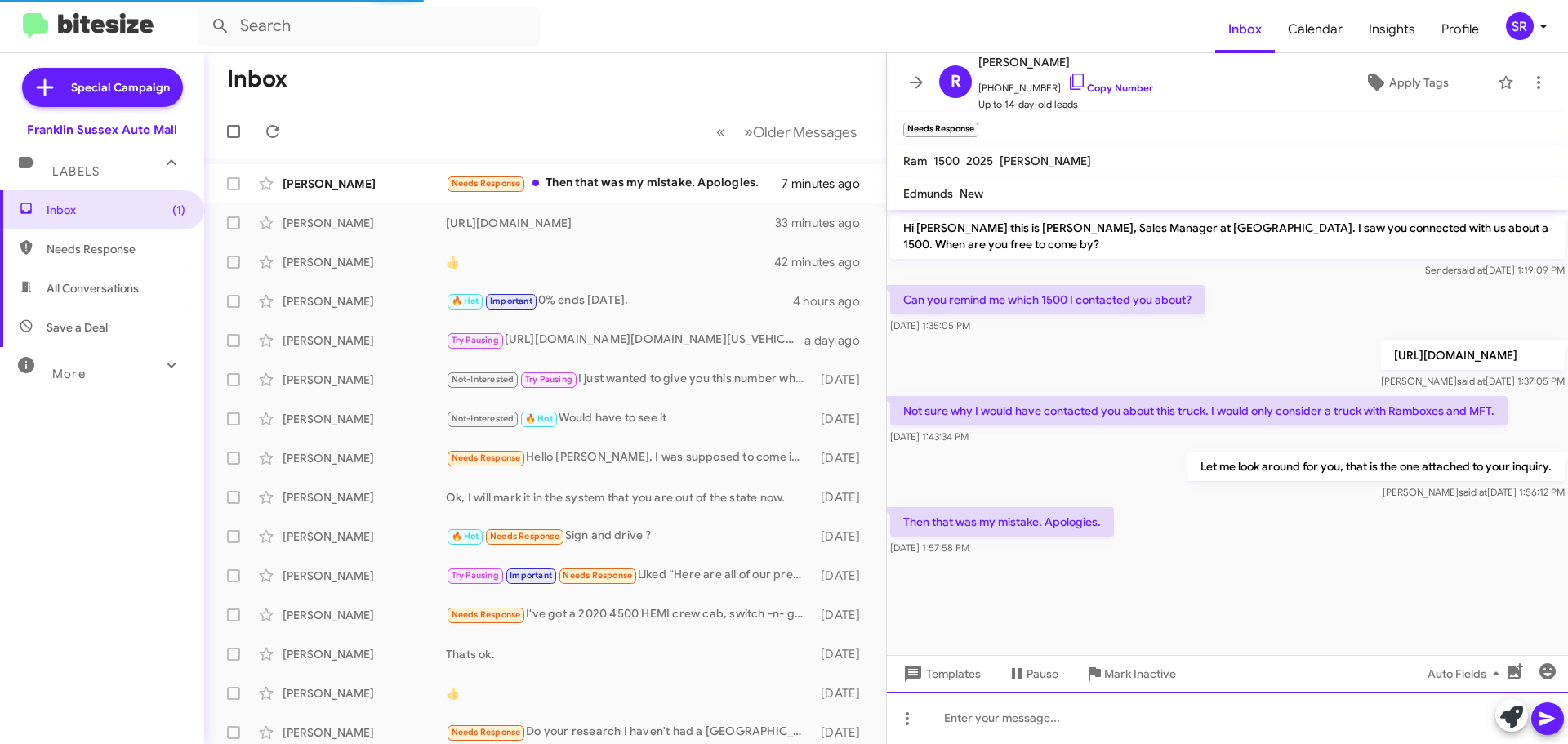
click at [1027, 730] on div at bounding box center [1227, 719] width 681 height 53
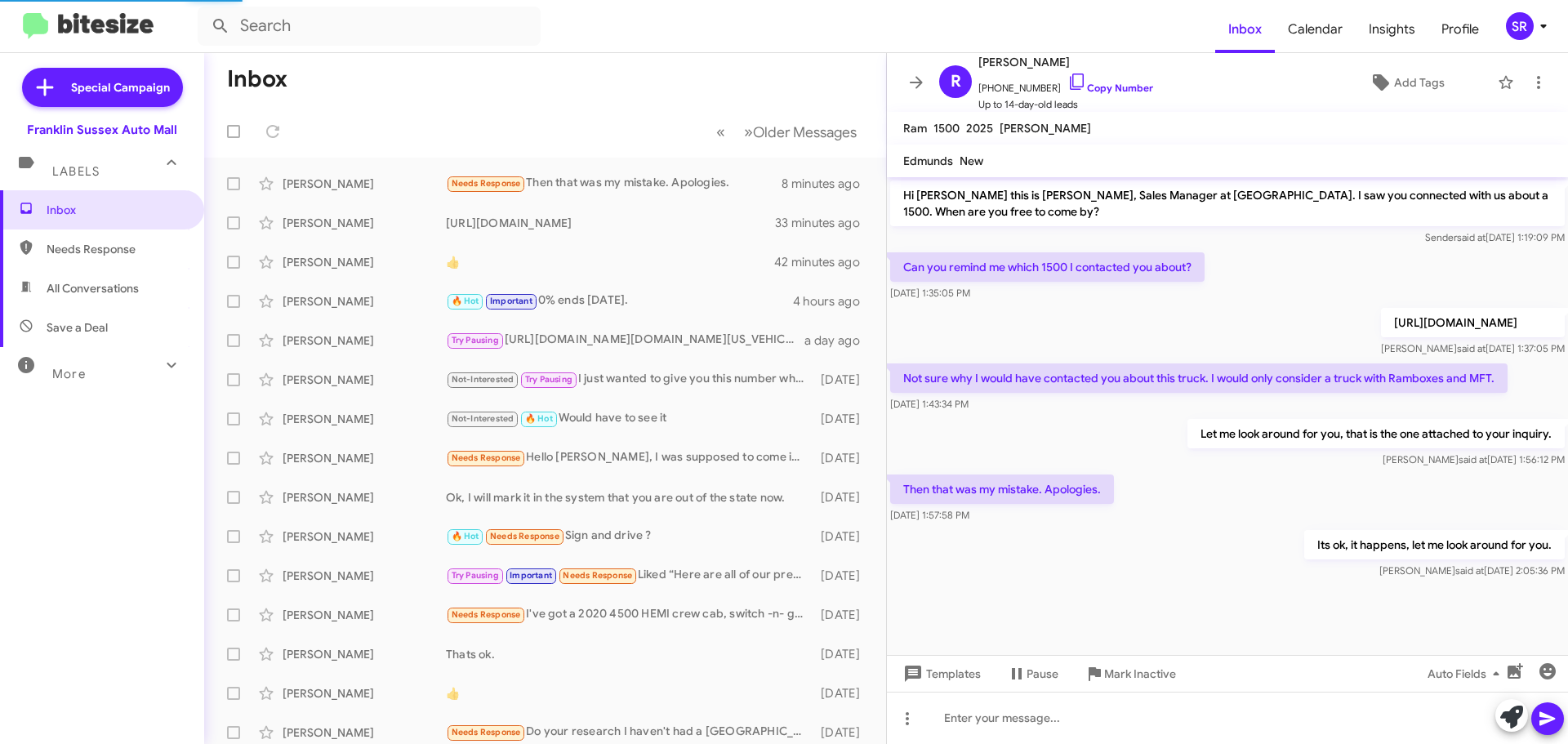
click at [121, 260] on span "Needs Response" at bounding box center [102, 250] width 204 height 40
type input "in:needs-response"
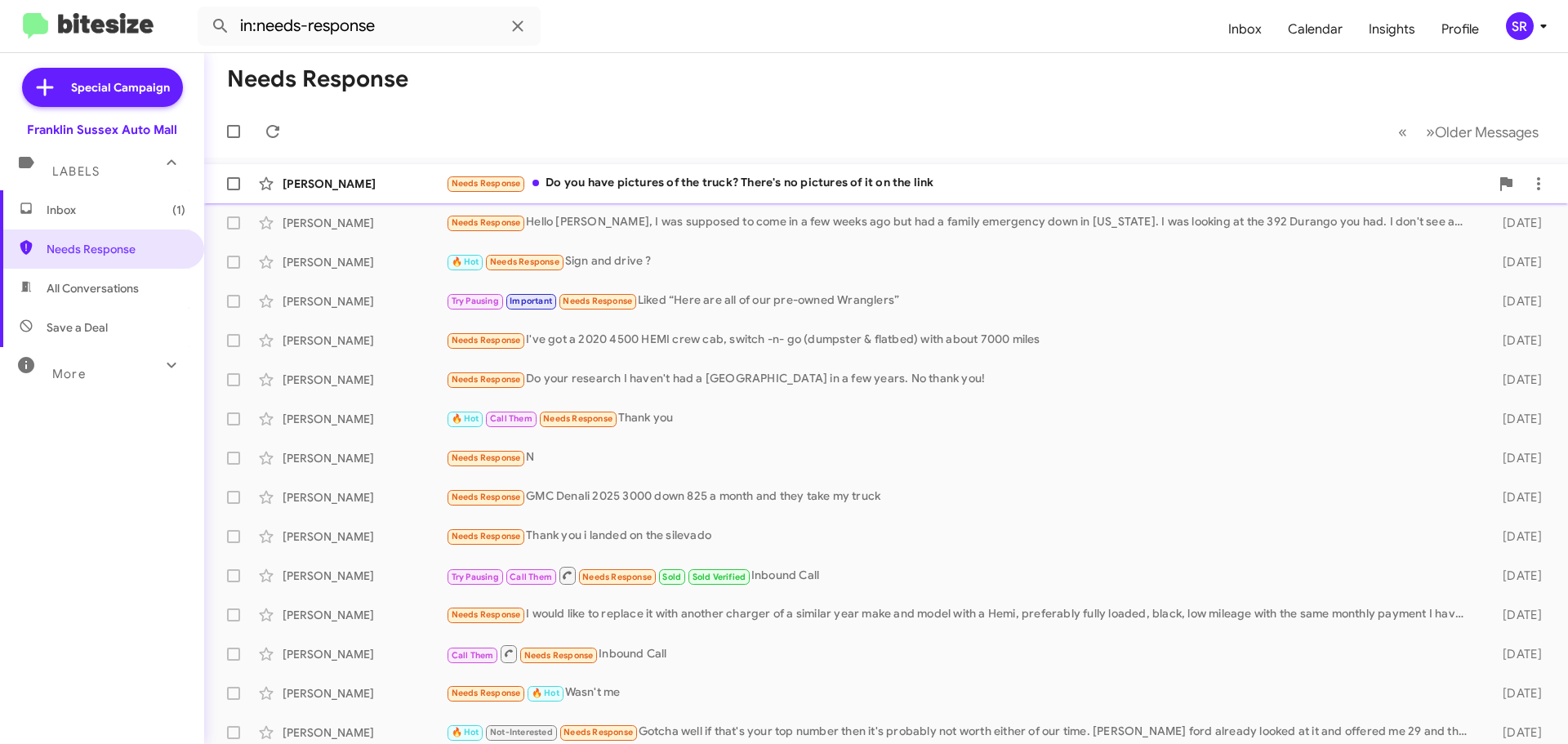
click at [588, 186] on div "Needs Response Do you have pictures of the truck? There's no pictures of it on …" at bounding box center [968, 184] width 1043 height 19
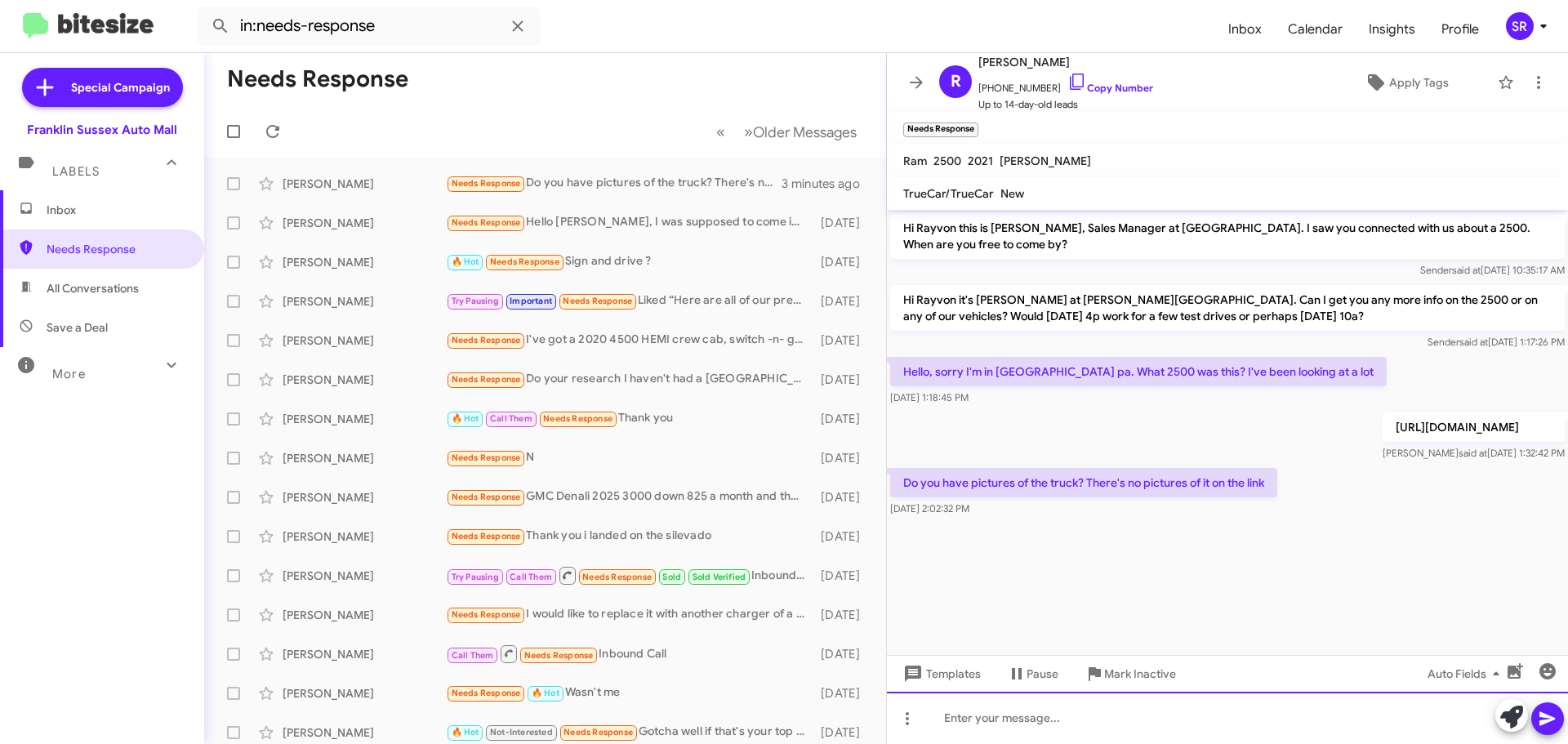
click at [1011, 714] on div at bounding box center [1227, 719] width 681 height 53
